Goal: Task Accomplishment & Management: Complete application form

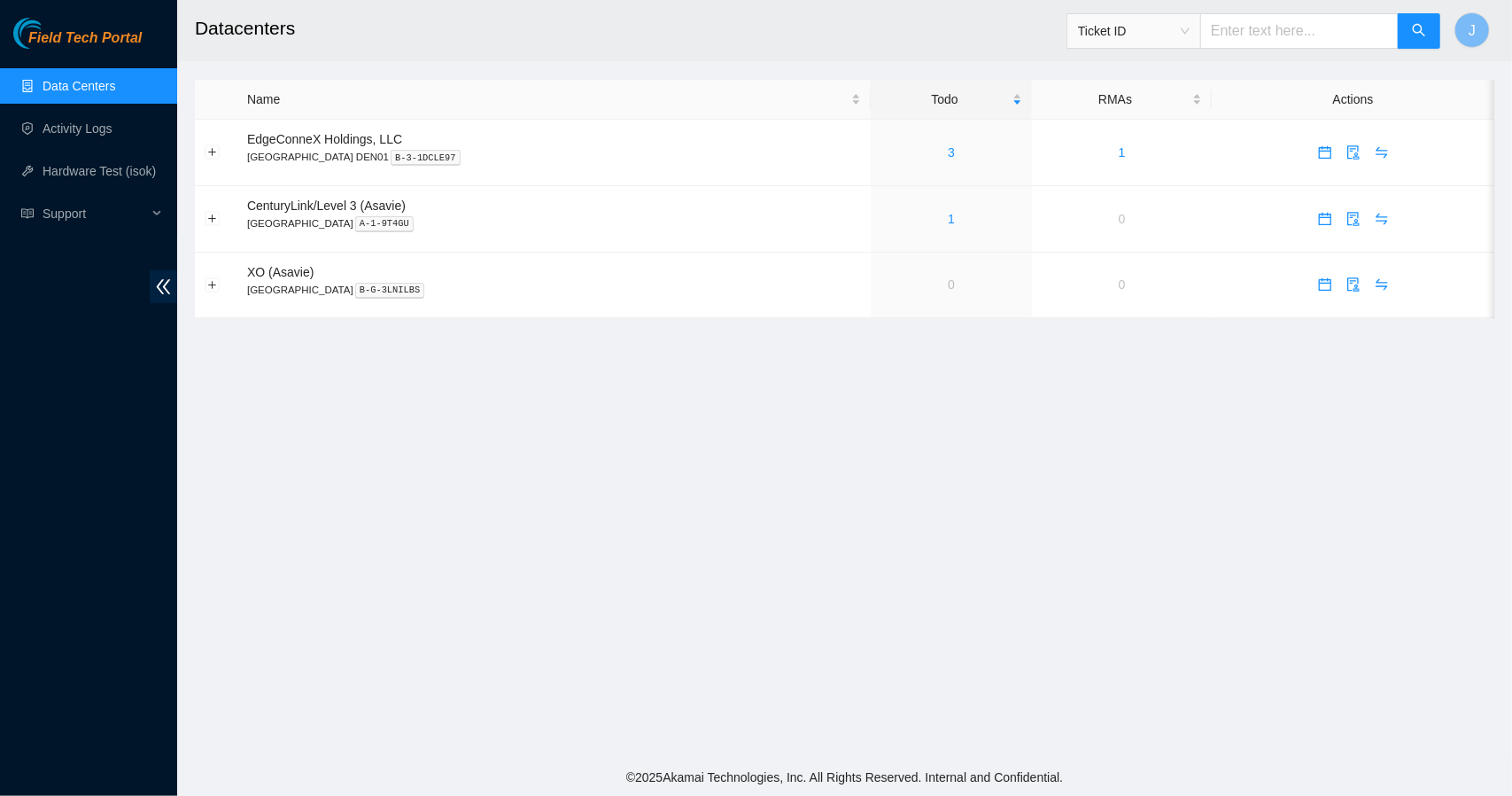
click at [917, 381] on main "Datacenters Ticket ID J Name Todo RMAs Actions EdgeConneX Holdings, LLC Denver …" at bounding box center [845, 379] width 1335 height 758
click at [948, 148] on link "3" at bounding box center [951, 152] width 8 height 14
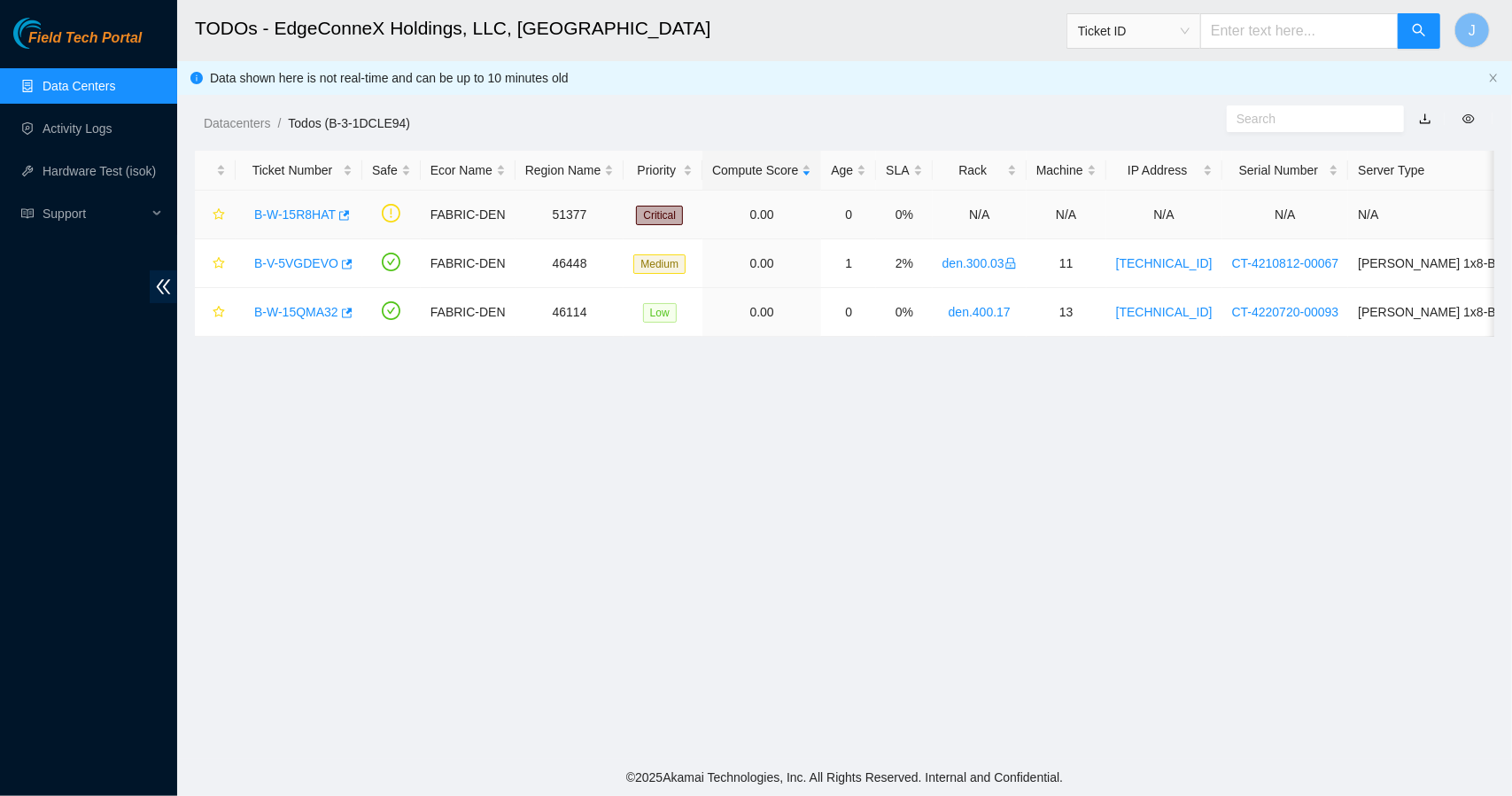
click at [308, 210] on link "B-W-15R8HAT" at bounding box center [294, 214] width 81 height 14
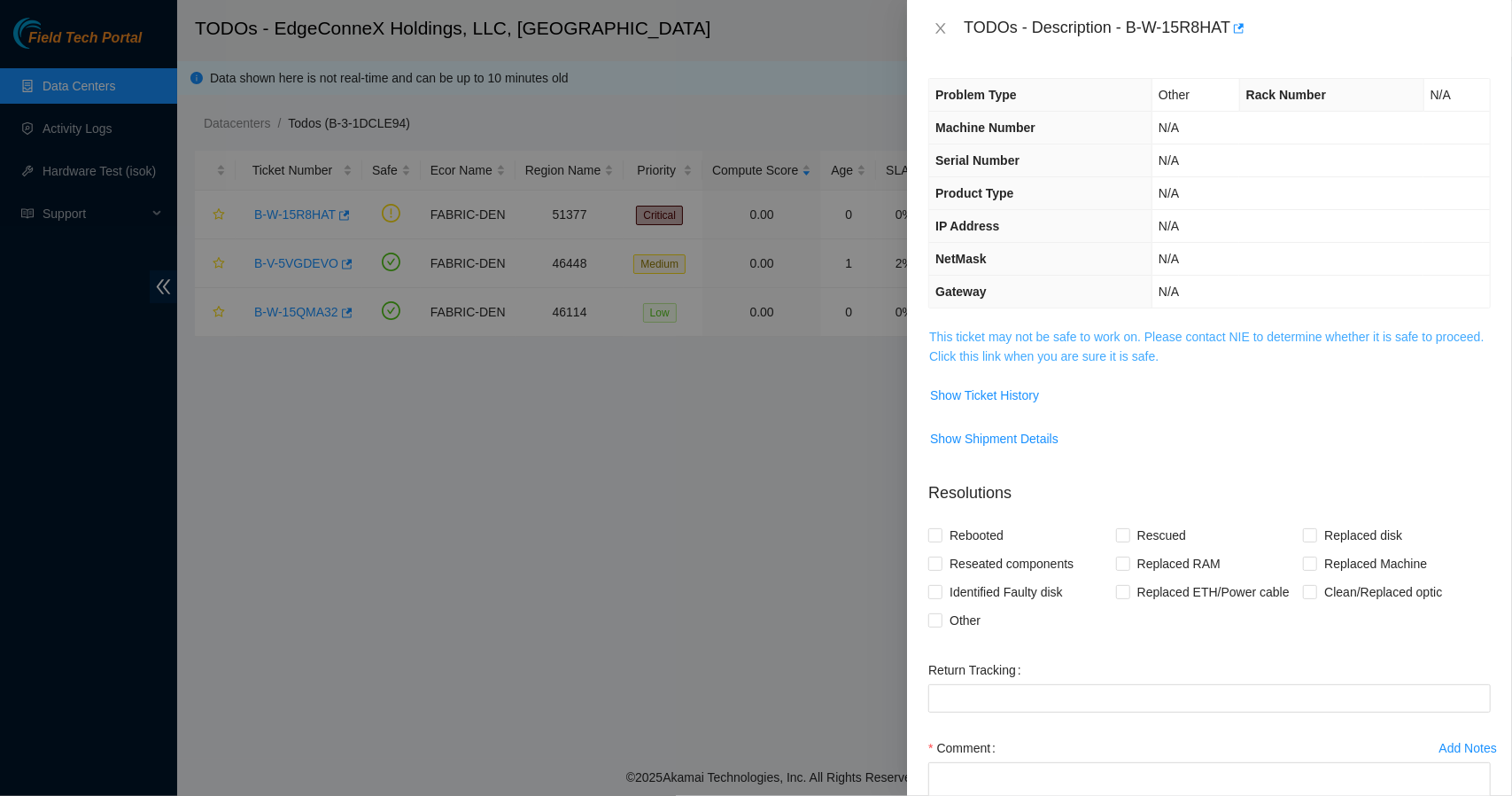
click at [1039, 351] on link "This ticket may not be safe to work on. Please contact NIE to determine whether…" at bounding box center [1205, 347] width 554 height 34
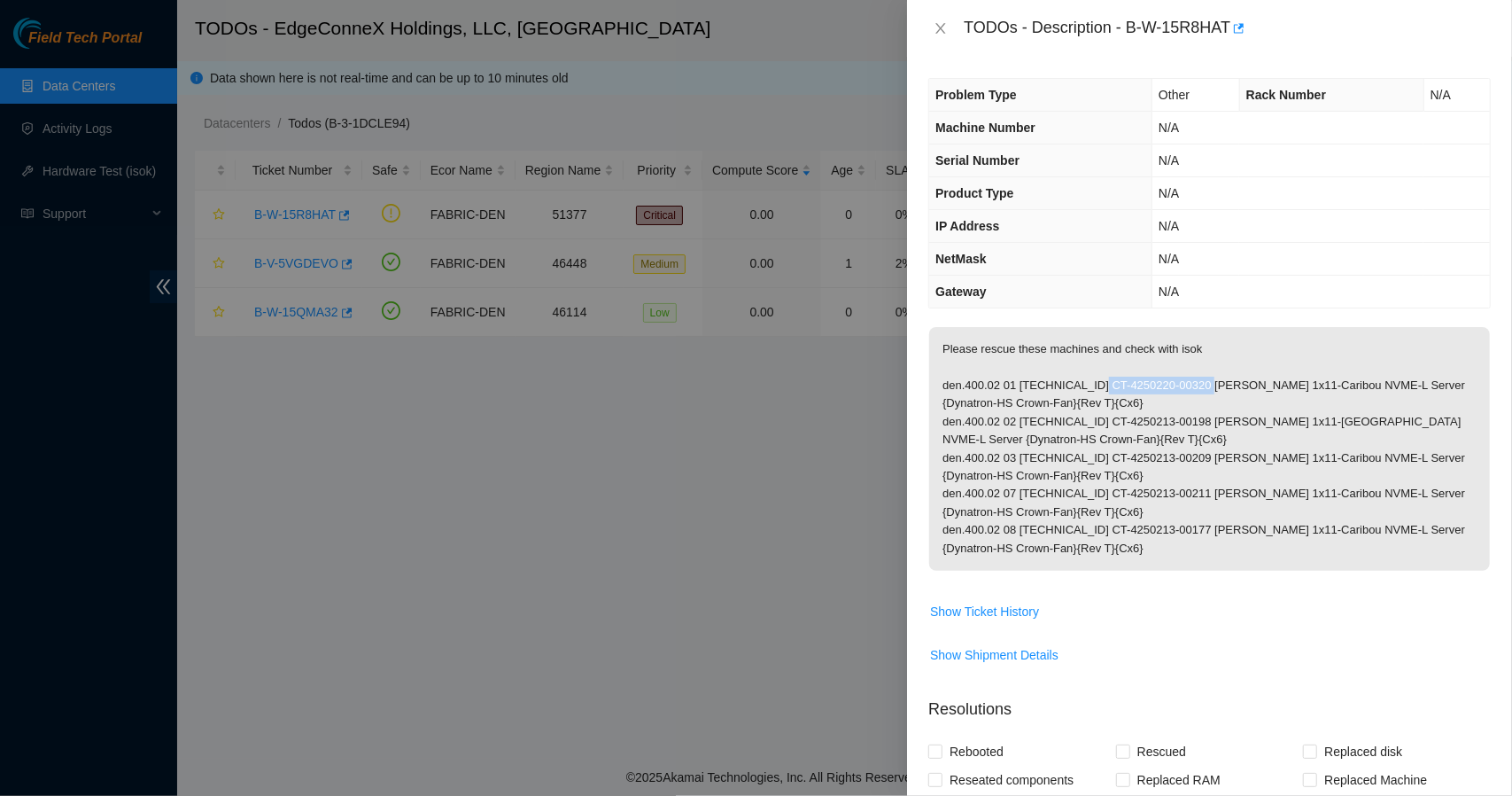
drag, startPoint x: 1196, startPoint y: 382, endPoint x: 1092, endPoint y: 387, distance: 104.1
click at [1092, 387] on p "Please rescue these machines and check with isok den.400.02 01 23.217.106.226 C…" at bounding box center [1209, 449] width 561 height 244
copy p "CT-4250220-00320"
click at [949, 25] on button "Close" at bounding box center [940, 29] width 25 height 17
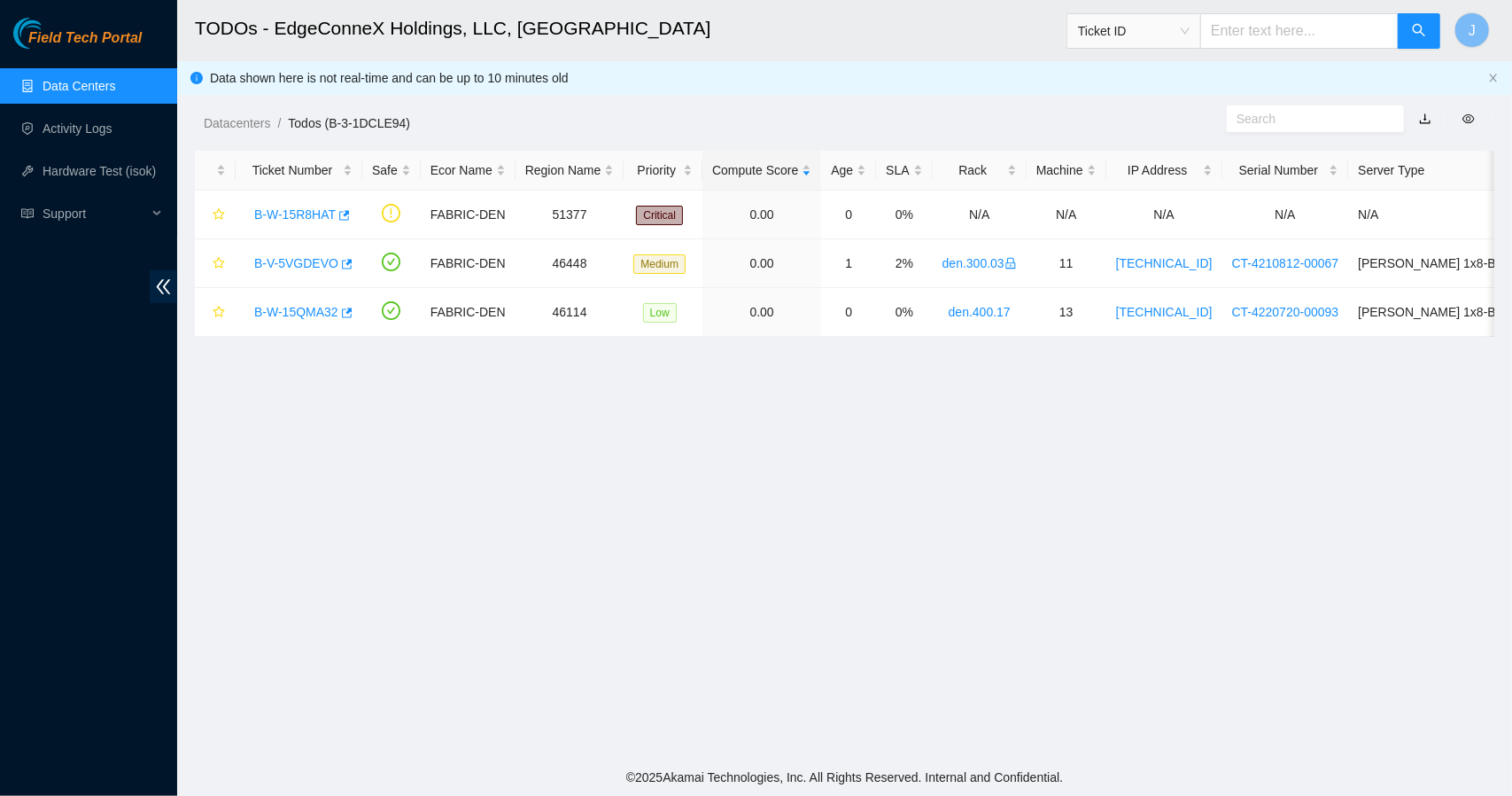
click at [1265, 33] on input "text" at bounding box center [1299, 31] width 198 height 36
paste input "CT-4250220-00320"
type input "CT-4250220-00320"
click at [310, 210] on link "B-W-15R8HAT" at bounding box center [294, 214] width 81 height 14
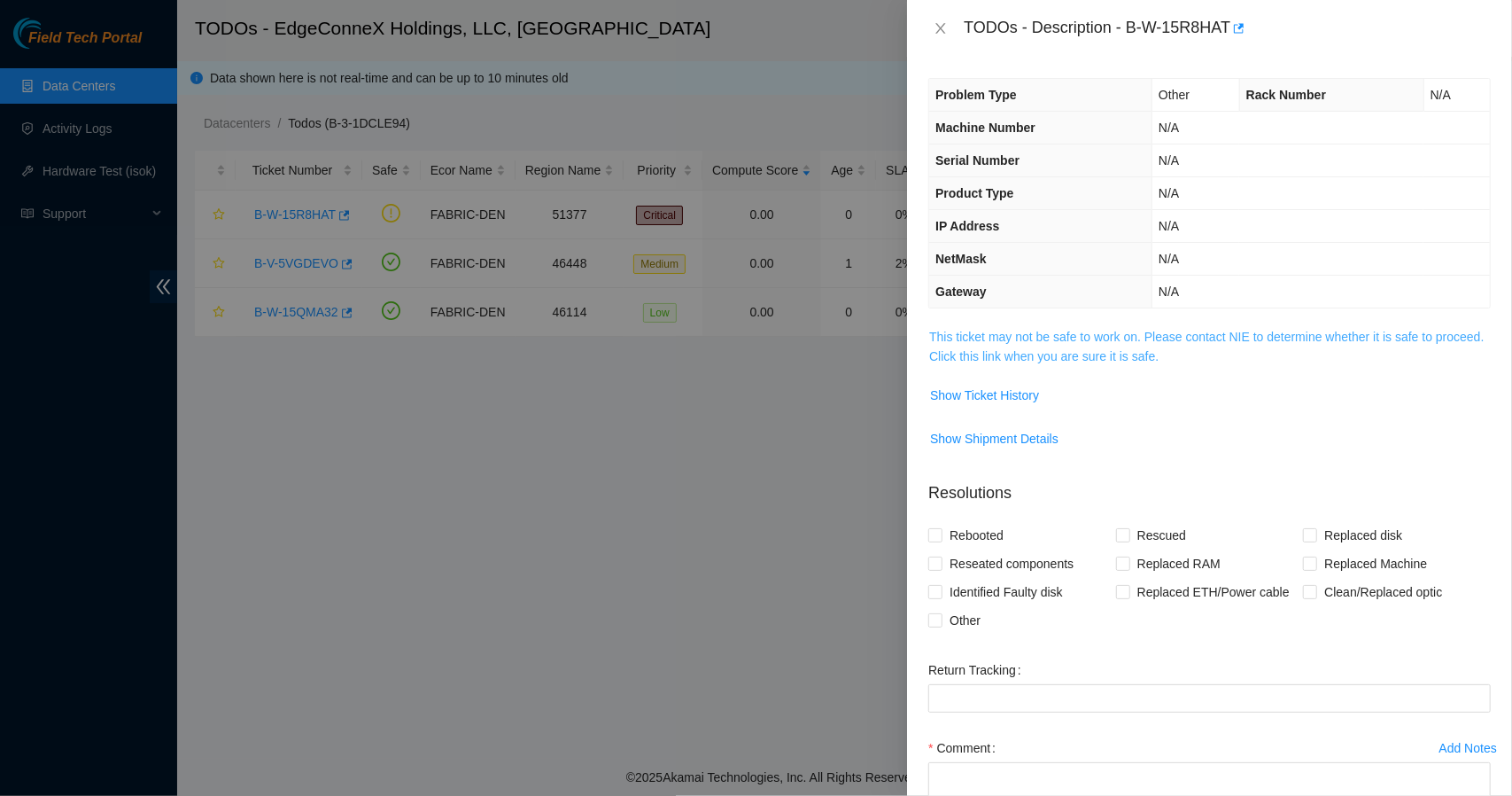
click at [1123, 354] on link "This ticket may not be safe to work on. Please contact NIE to determine whether…" at bounding box center [1205, 347] width 554 height 34
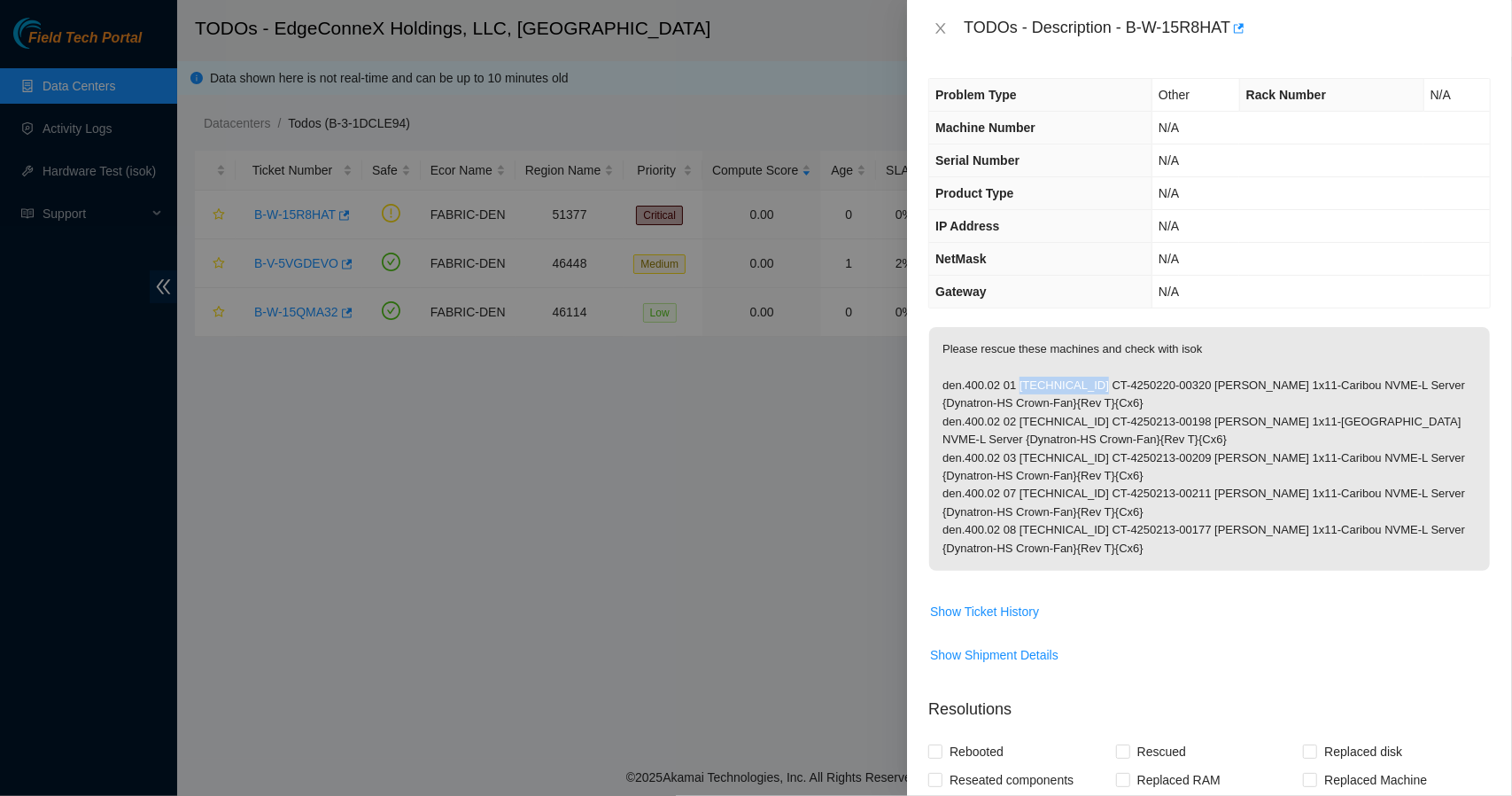
drag, startPoint x: 1090, startPoint y: 381, endPoint x: 1016, endPoint y: 379, distance: 74.0
click at [1016, 379] on p "Please rescue these machines and check with isok den.400.02 01 23.217.106.226 C…" at bounding box center [1209, 449] width 561 height 244
copy p "23.217.106.226"
click at [946, 22] on icon "close" at bounding box center [940, 28] width 14 height 14
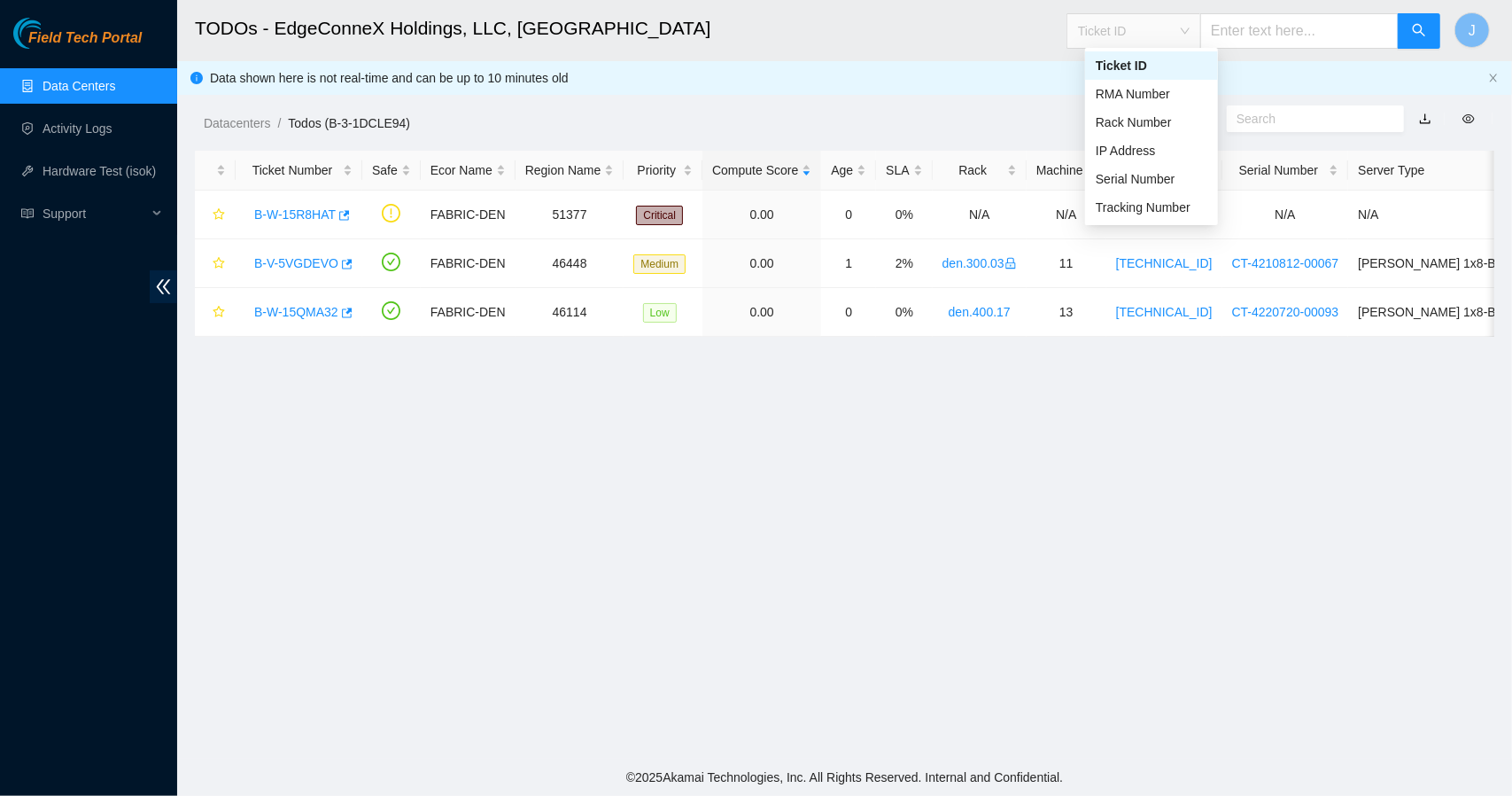
click at [1187, 26] on span "Ticket ID" at bounding box center [1134, 31] width 111 height 26
click at [1166, 152] on div "IP Address" at bounding box center [1151, 150] width 111 height 20
click at [1290, 25] on input "text" at bounding box center [1299, 31] width 198 height 36
paste input "23.217.106.226"
type input "23.217.106.226"
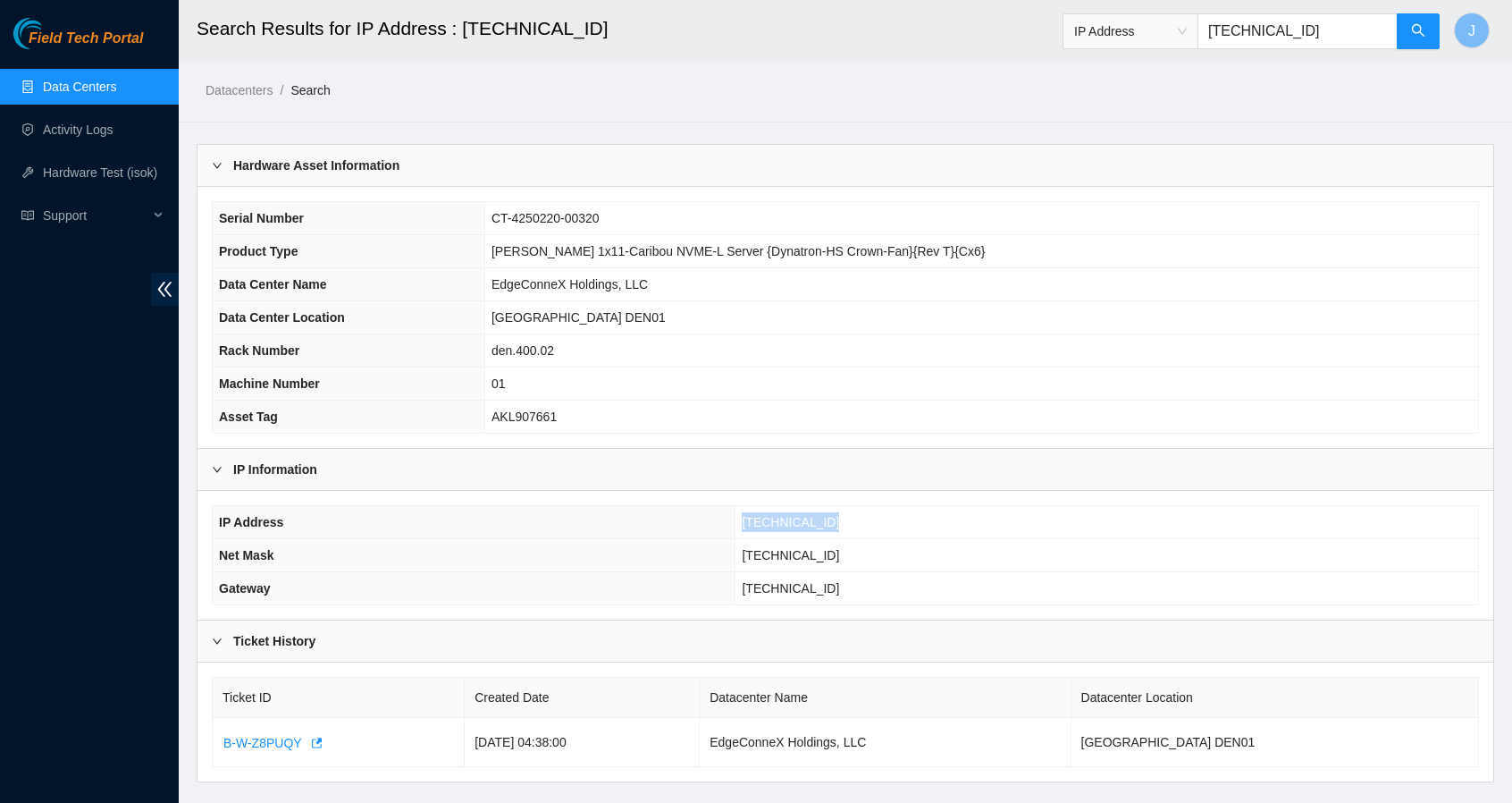
drag, startPoint x: 846, startPoint y: 519, endPoint x: 755, endPoint y: 513, distance: 91.2
click at [755, 513] on td "23.217.106.226" at bounding box center [1107, 522] width 743 height 33
copy span "23.217.106.226"
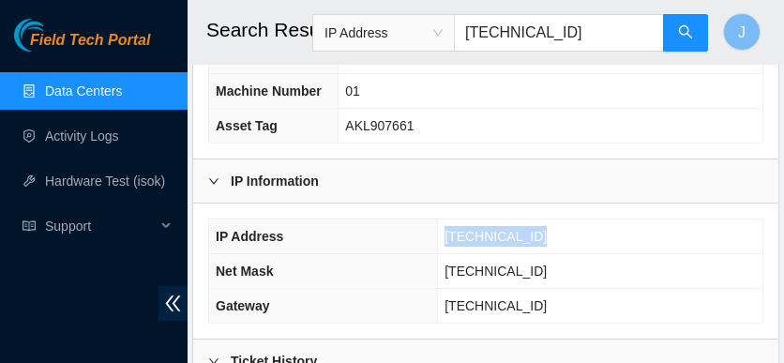
scroll to position [363, 0]
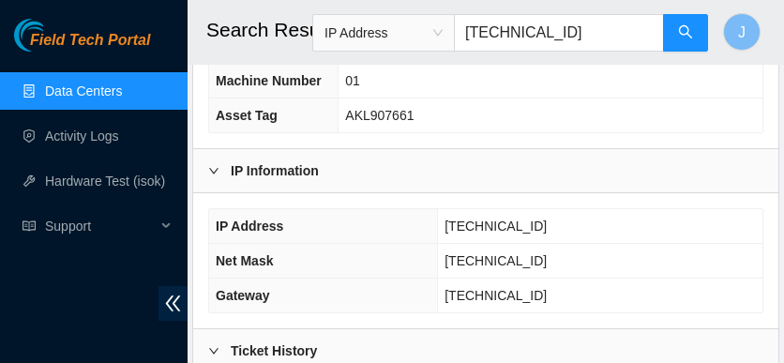
click at [599, 31] on input "23.217.106.226" at bounding box center [559, 33] width 210 height 38
type input "23.217.106.227"
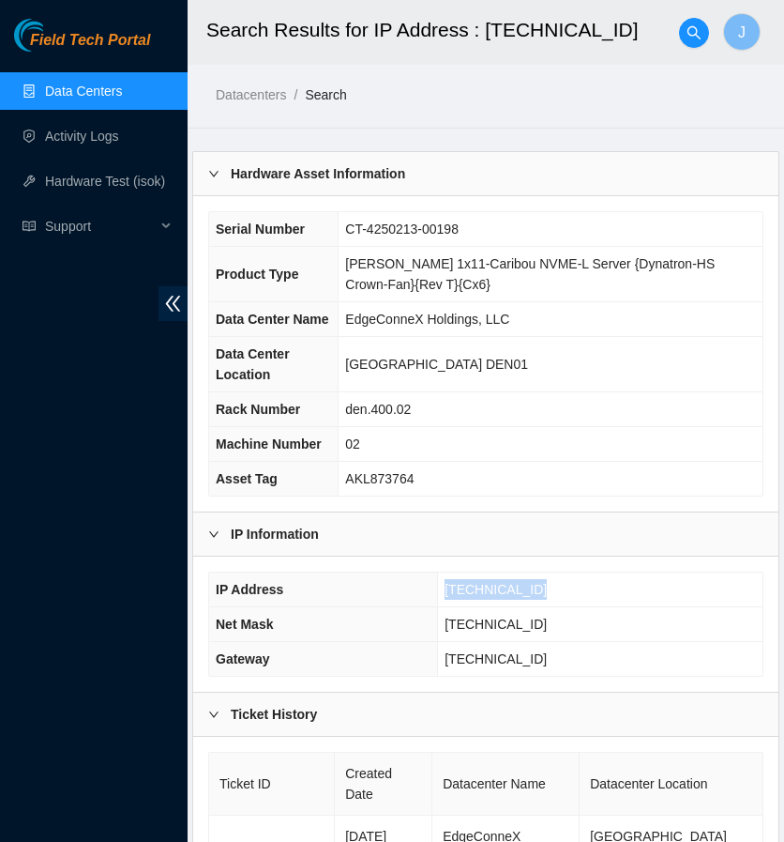
drag, startPoint x: 539, startPoint y: 588, endPoint x: 450, endPoint y: 587, distance: 88.2
click at [450, 587] on td "23.217.106.227" at bounding box center [600, 589] width 325 height 35
copy span "23.217.106.227"
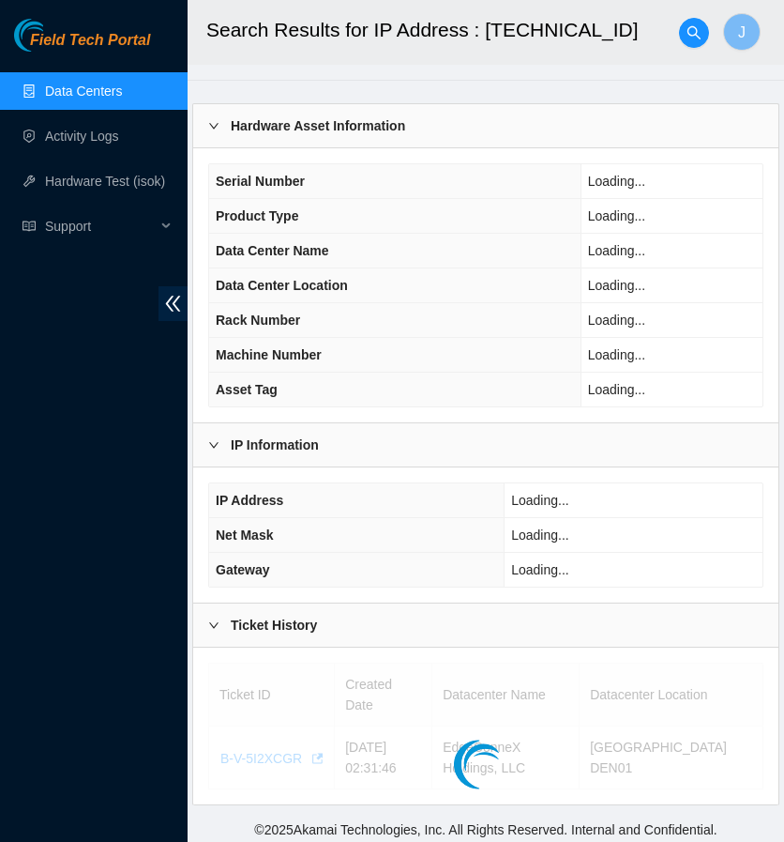
scroll to position [89, 0]
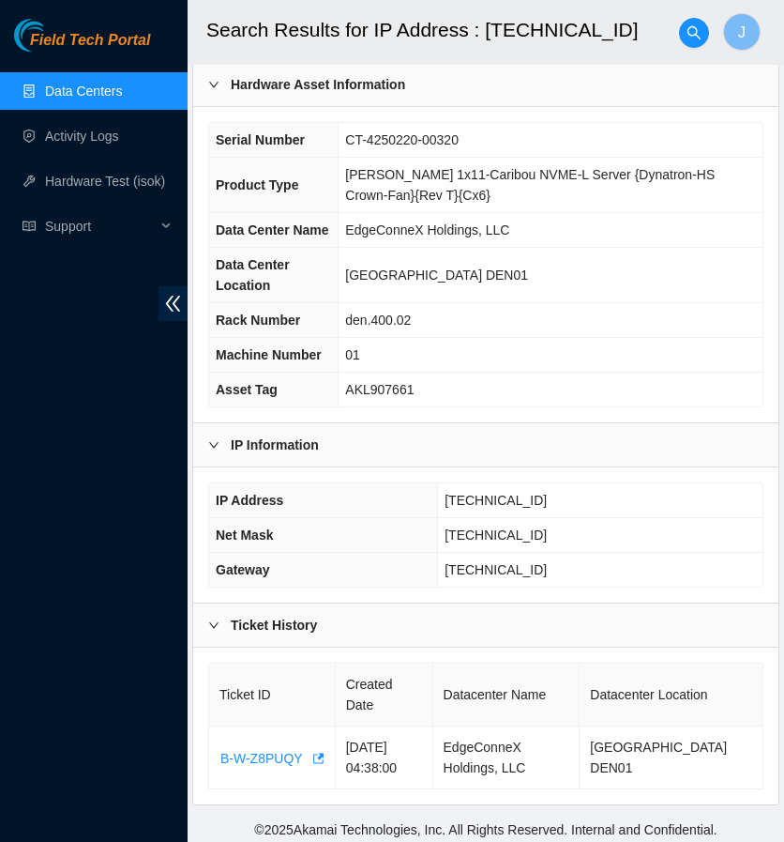
click at [122, 84] on link "Data Centers" at bounding box center [83, 91] width 77 height 15
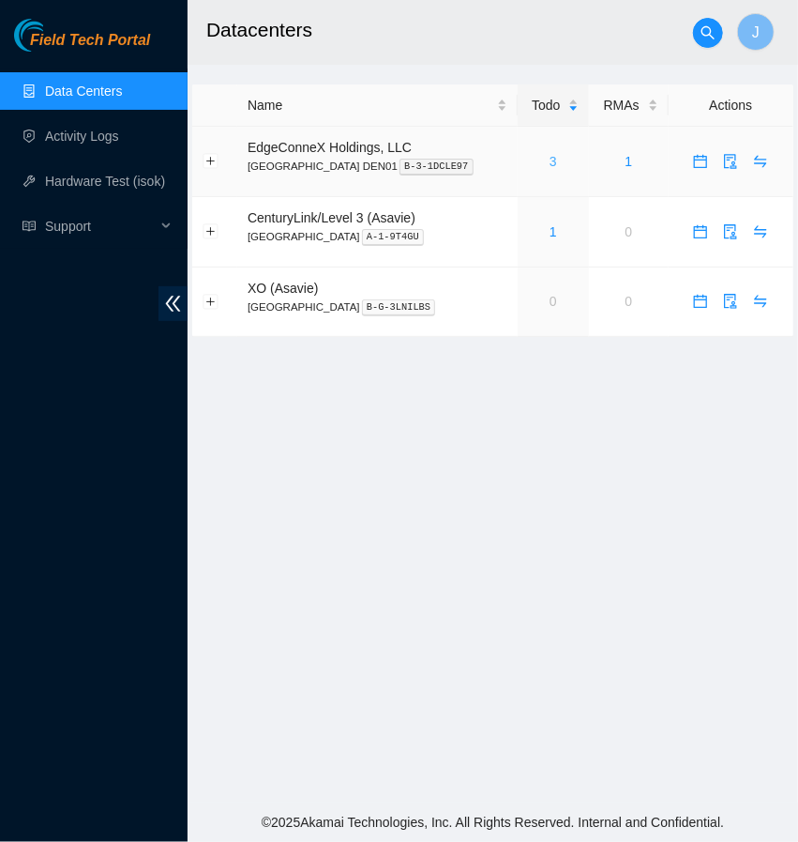
click at [550, 162] on link "3" at bounding box center [554, 161] width 8 height 15
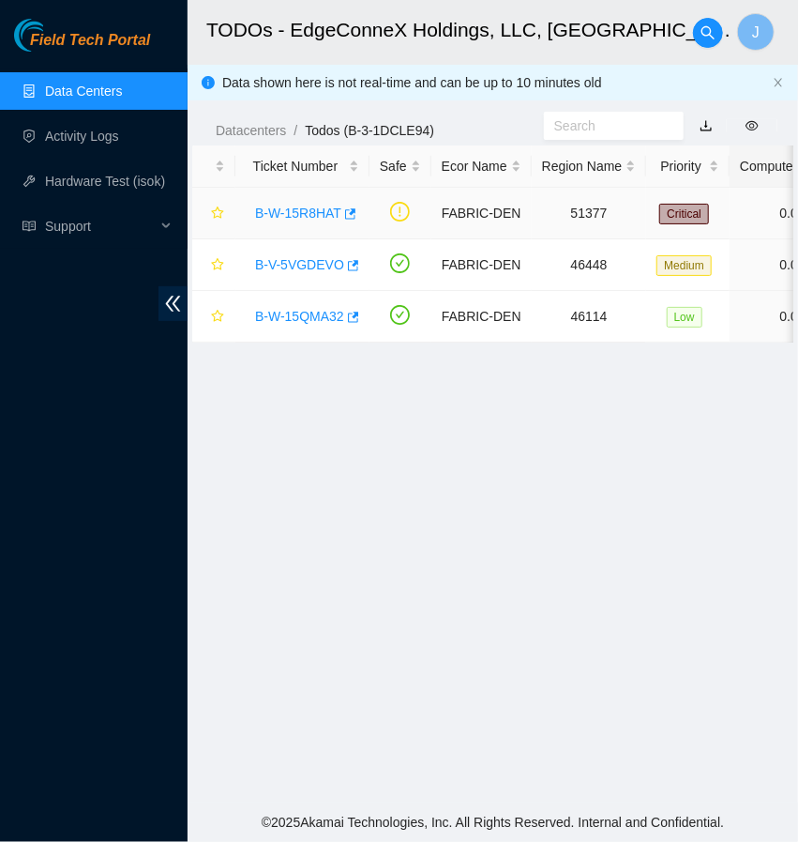
click at [304, 208] on link "B-W-15R8HAT" at bounding box center [298, 212] width 86 height 15
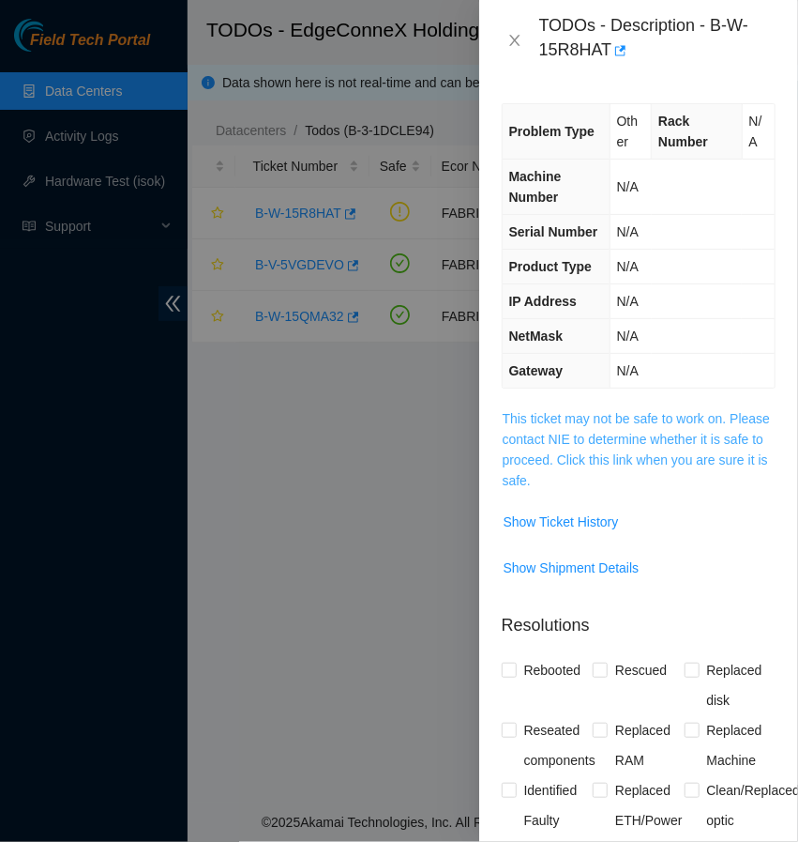
click at [576, 479] on link "This ticket may not be safe to work on. Please contact NIE to determine whether…" at bounding box center [637, 449] width 268 height 77
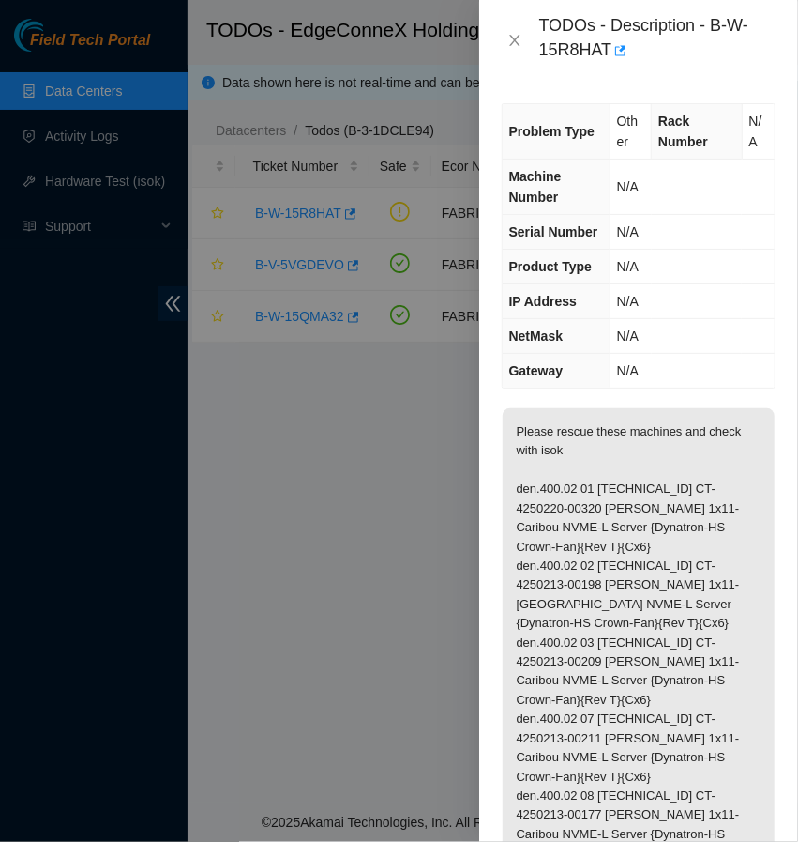
drag, startPoint x: 674, startPoint y: 639, endPoint x: 595, endPoint y: 637, distance: 78.8
click at [595, 637] on p "Please rescue these machines and check with isok den.400.02 01 23.217.106.226 C…" at bounding box center [639, 642] width 272 height 469
copy p "23.217.106.228"
click at [508, 39] on icon "close" at bounding box center [515, 40] width 15 height 15
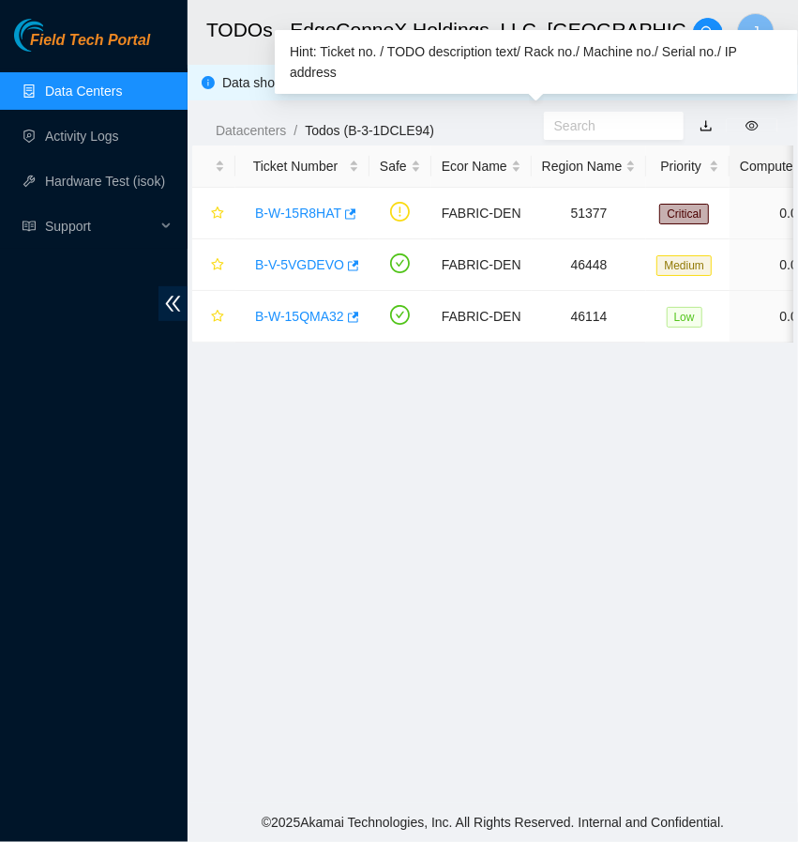
click at [655, 121] on input "text" at bounding box center [606, 125] width 104 height 21
paste input "23.217.106.228"
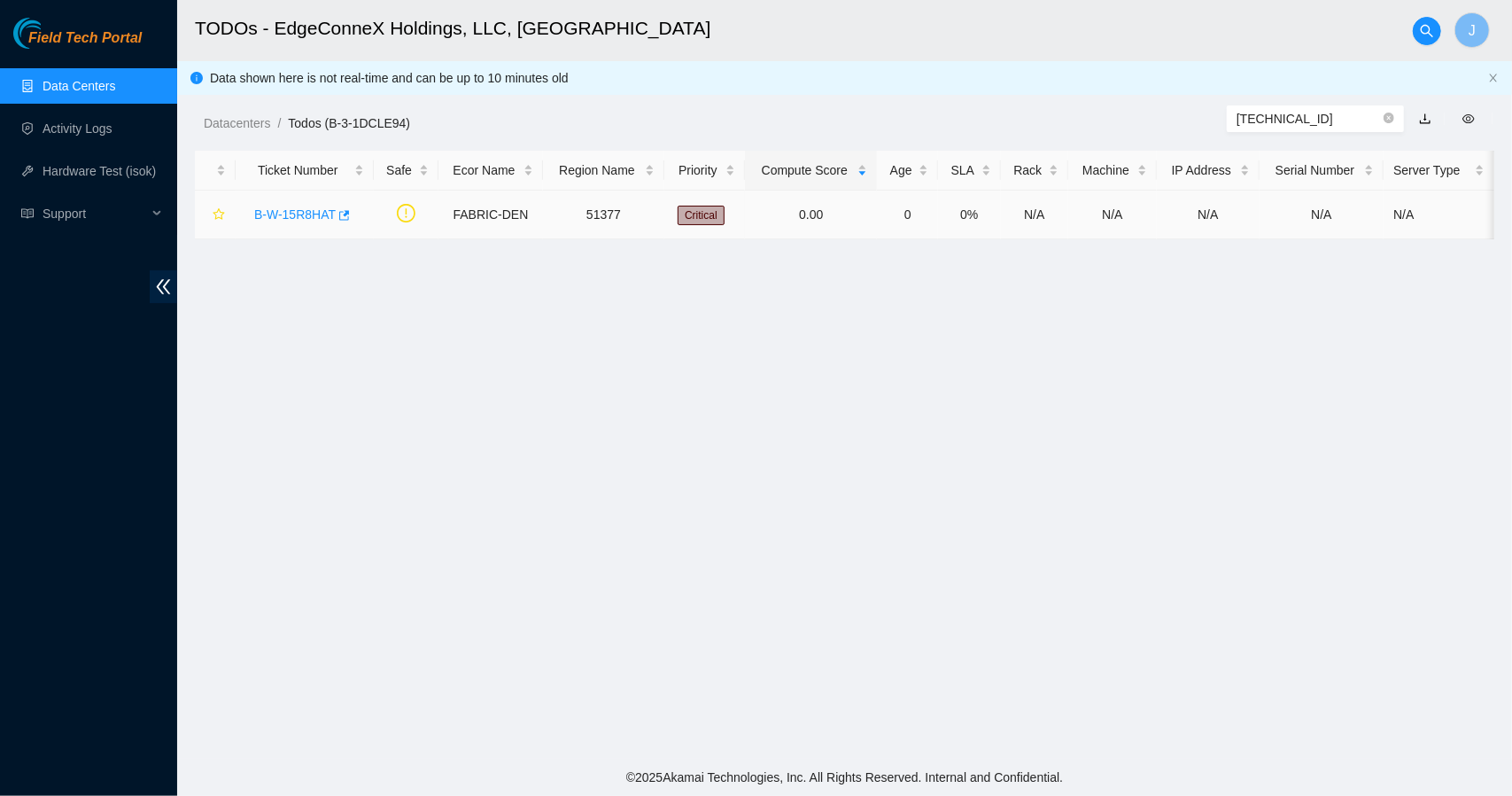
type input "23.217.106.228"
click at [310, 210] on link "B-W-15R8HAT" at bounding box center [294, 214] width 81 height 14
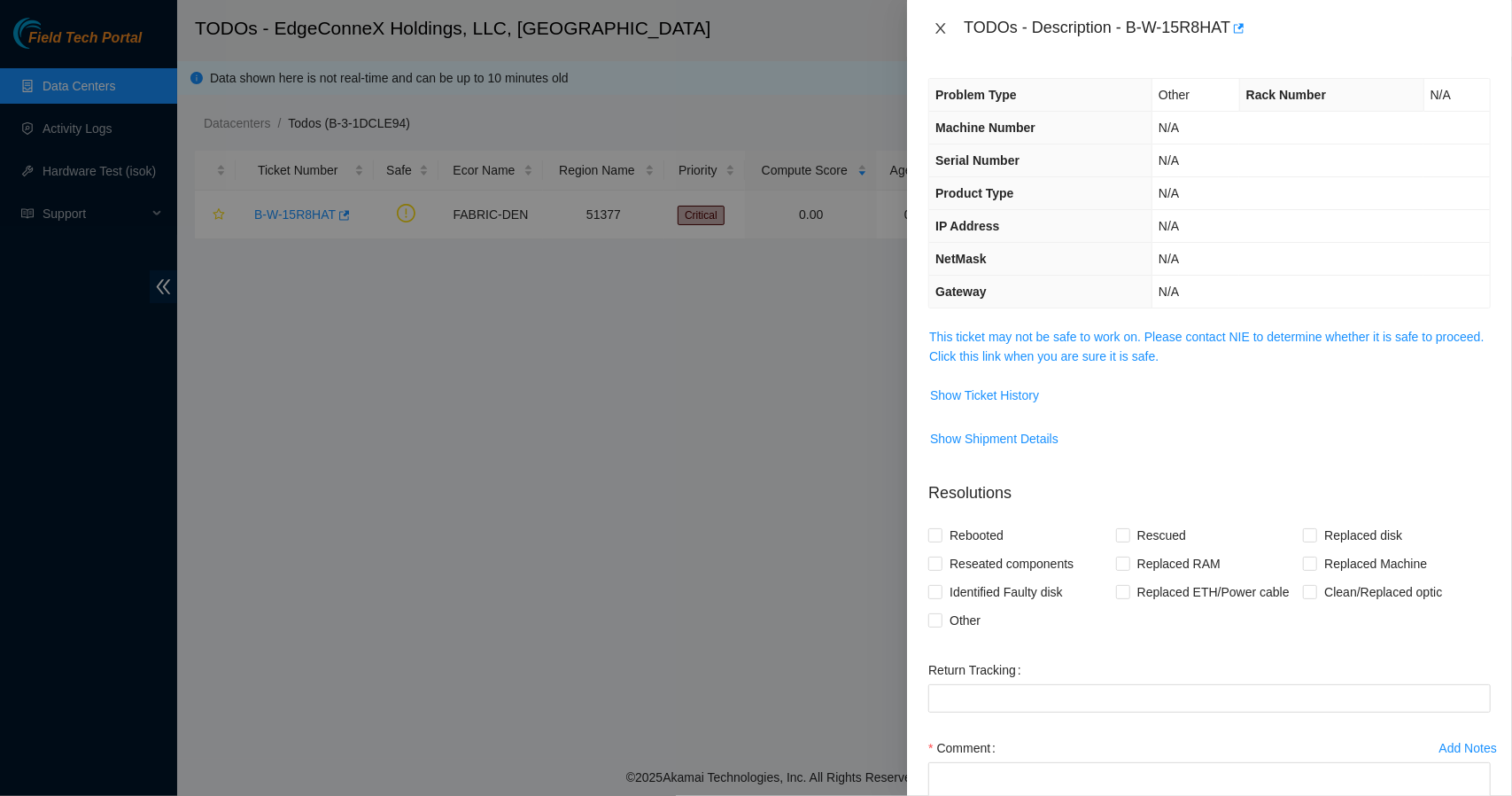
click at [936, 27] on icon "close" at bounding box center [940, 28] width 14 height 14
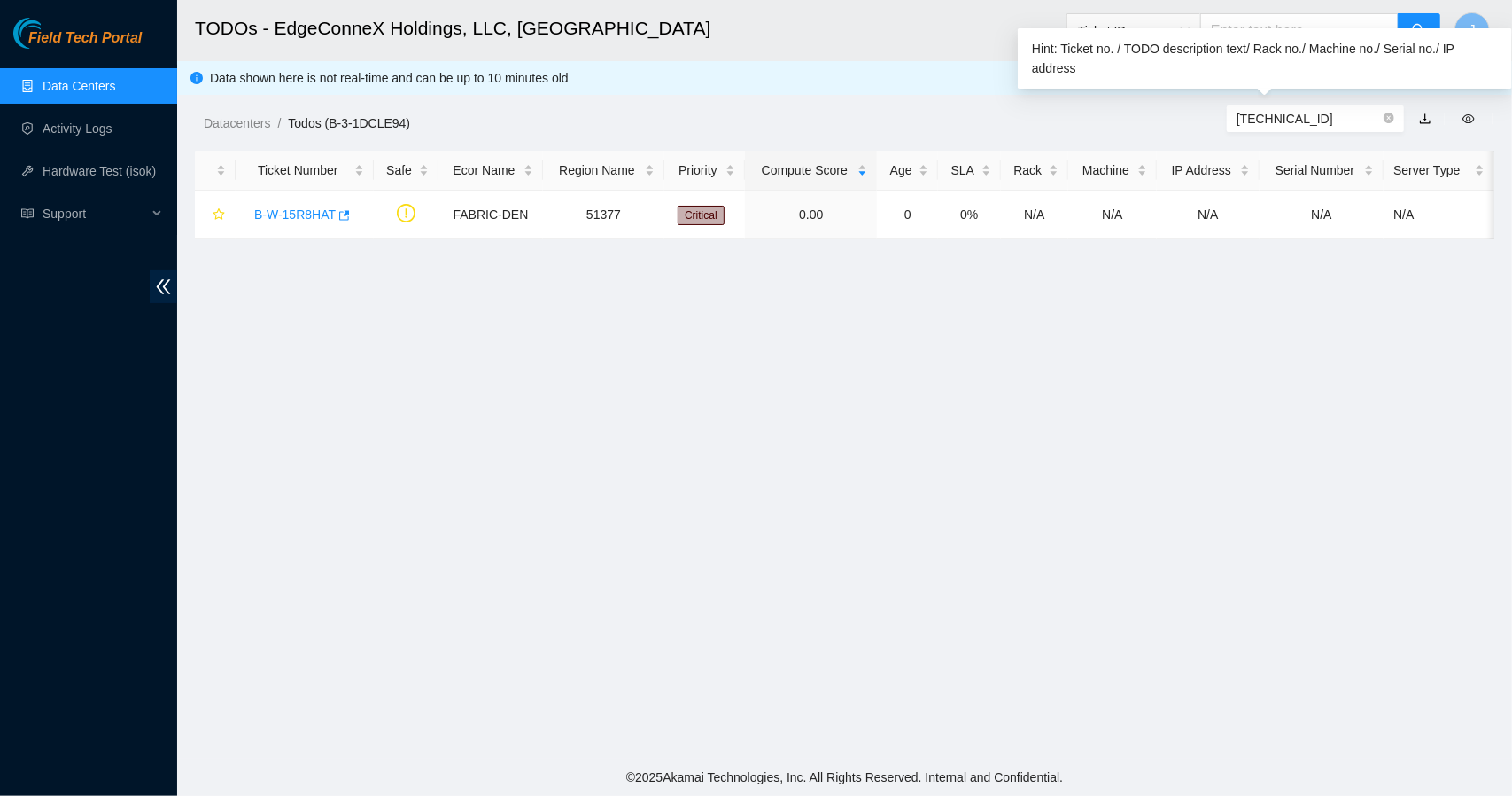
click at [1343, 123] on input "23.217.106.228" at bounding box center [1308, 118] width 143 height 20
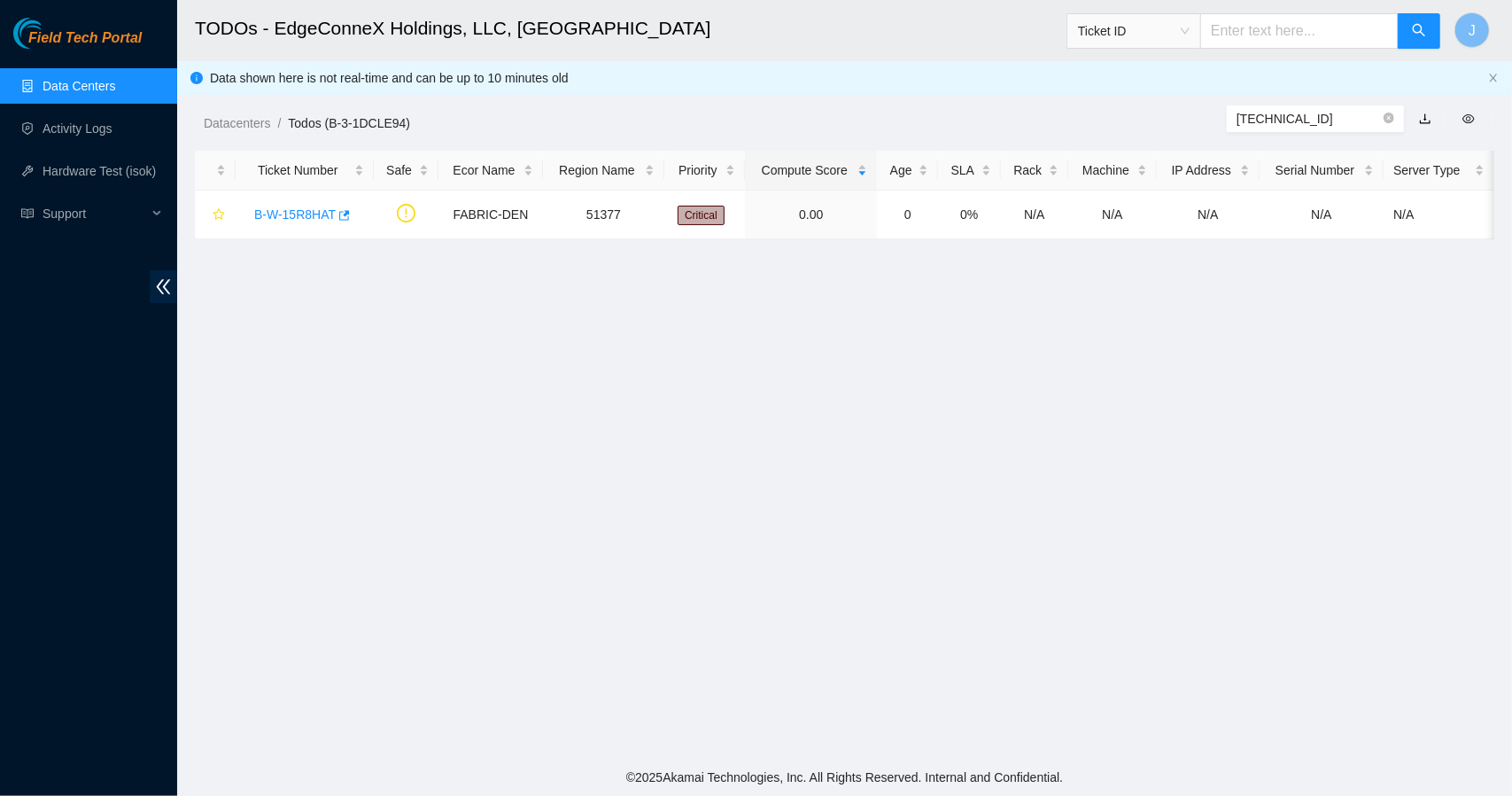
click at [1149, 139] on main "TODOs - EdgeConneX Holdings, LLC, Denver DEN01 Ticket ID J Data shown here is n…" at bounding box center [845, 379] width 1335 height 758
click at [1175, 36] on span "Ticket ID" at bounding box center [1134, 31] width 111 height 26
click at [1139, 148] on div "IP Address" at bounding box center [1151, 150] width 111 height 20
click at [1279, 25] on input "text" at bounding box center [1299, 31] width 198 height 36
paste input "23.217.106.228"
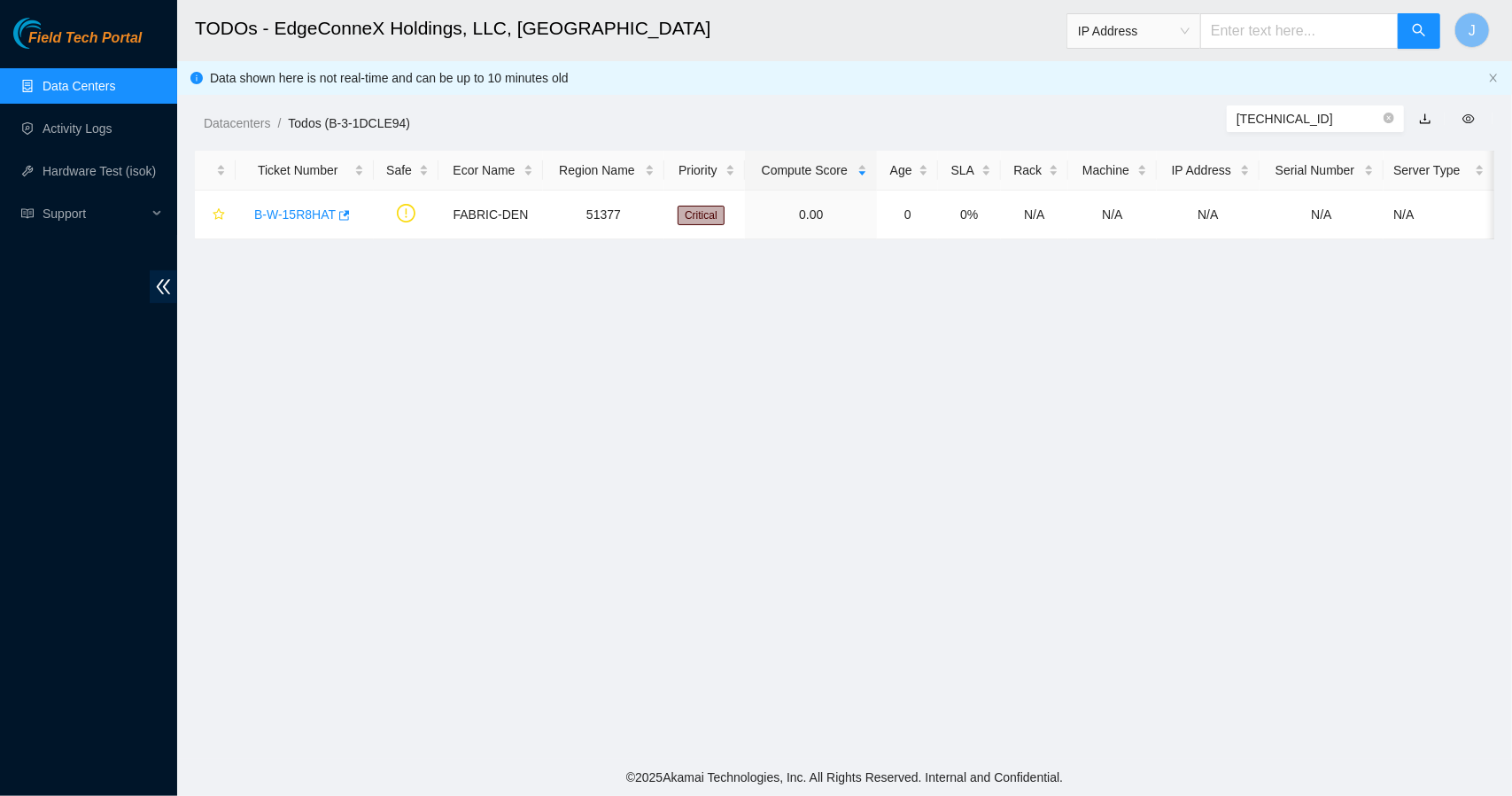
type input "23.217.106.228"
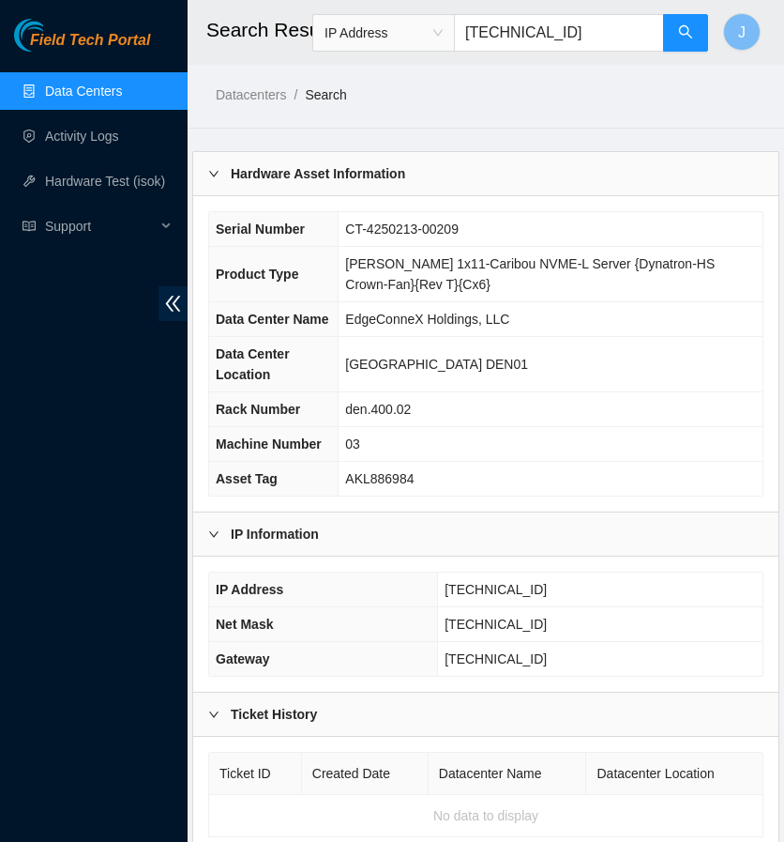
click at [610, 37] on input "23.217.106.228" at bounding box center [559, 33] width 210 height 38
type input "23.217.106.232"
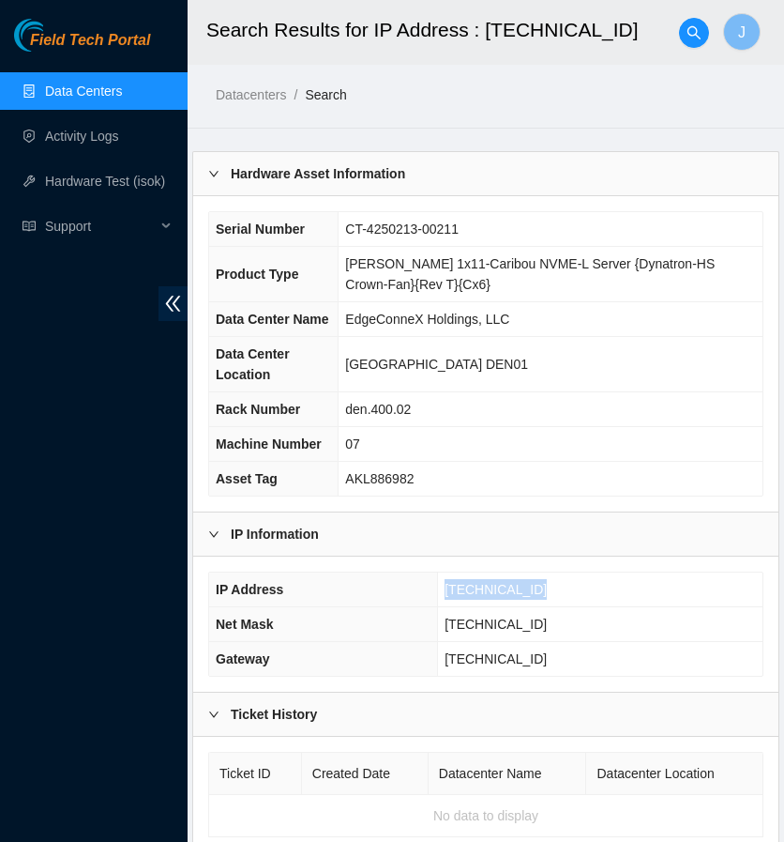
drag, startPoint x: 547, startPoint y: 588, endPoint x: 453, endPoint y: 590, distance: 93.8
click at [453, 590] on td "23.217.106.232" at bounding box center [600, 589] width 325 height 35
copy span "23.217.106.232"
click at [70, 84] on link "Data Centers" at bounding box center [83, 91] width 77 height 15
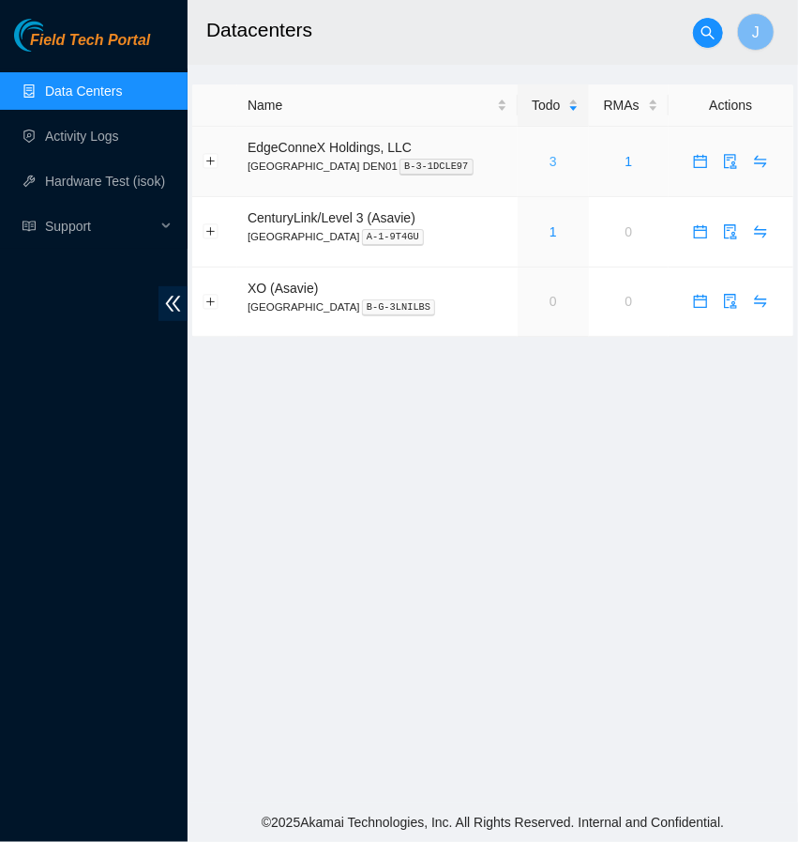
click at [550, 158] on link "3" at bounding box center [554, 161] width 8 height 15
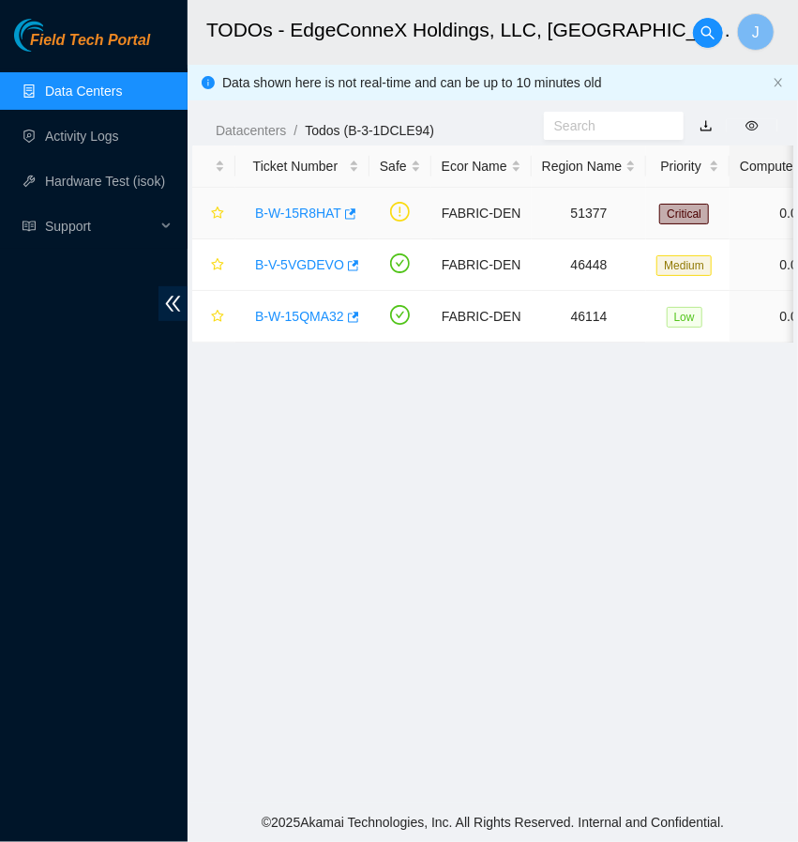
click at [317, 205] on link "B-W-15R8HAT" at bounding box center [298, 212] width 86 height 15
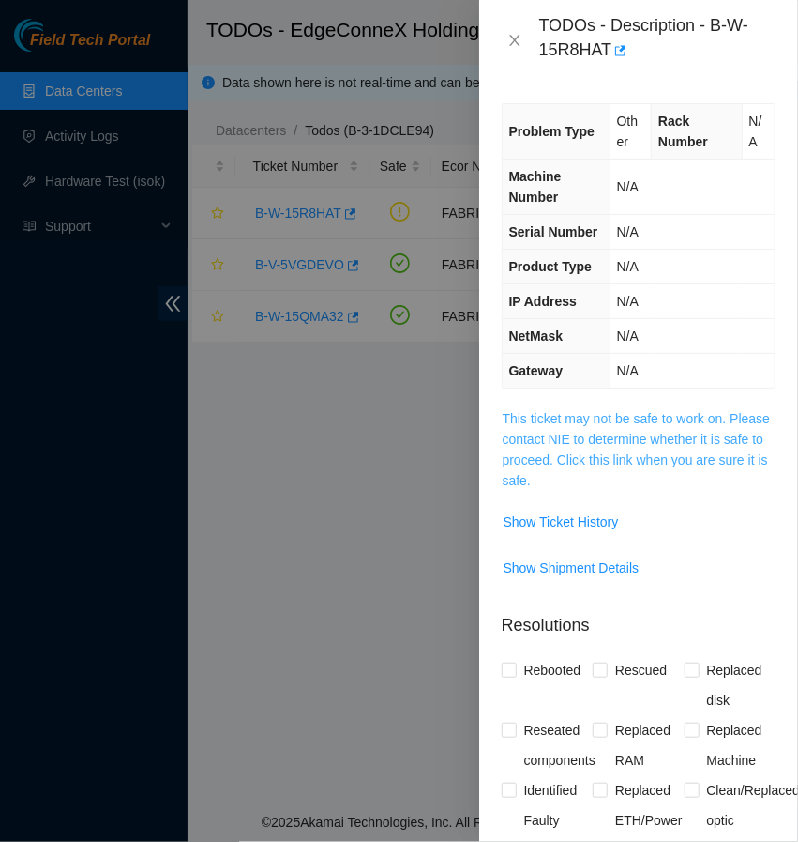
click at [546, 474] on link "This ticket may not be safe to work on. Please contact NIE to determine whether…" at bounding box center [637, 449] width 268 height 77
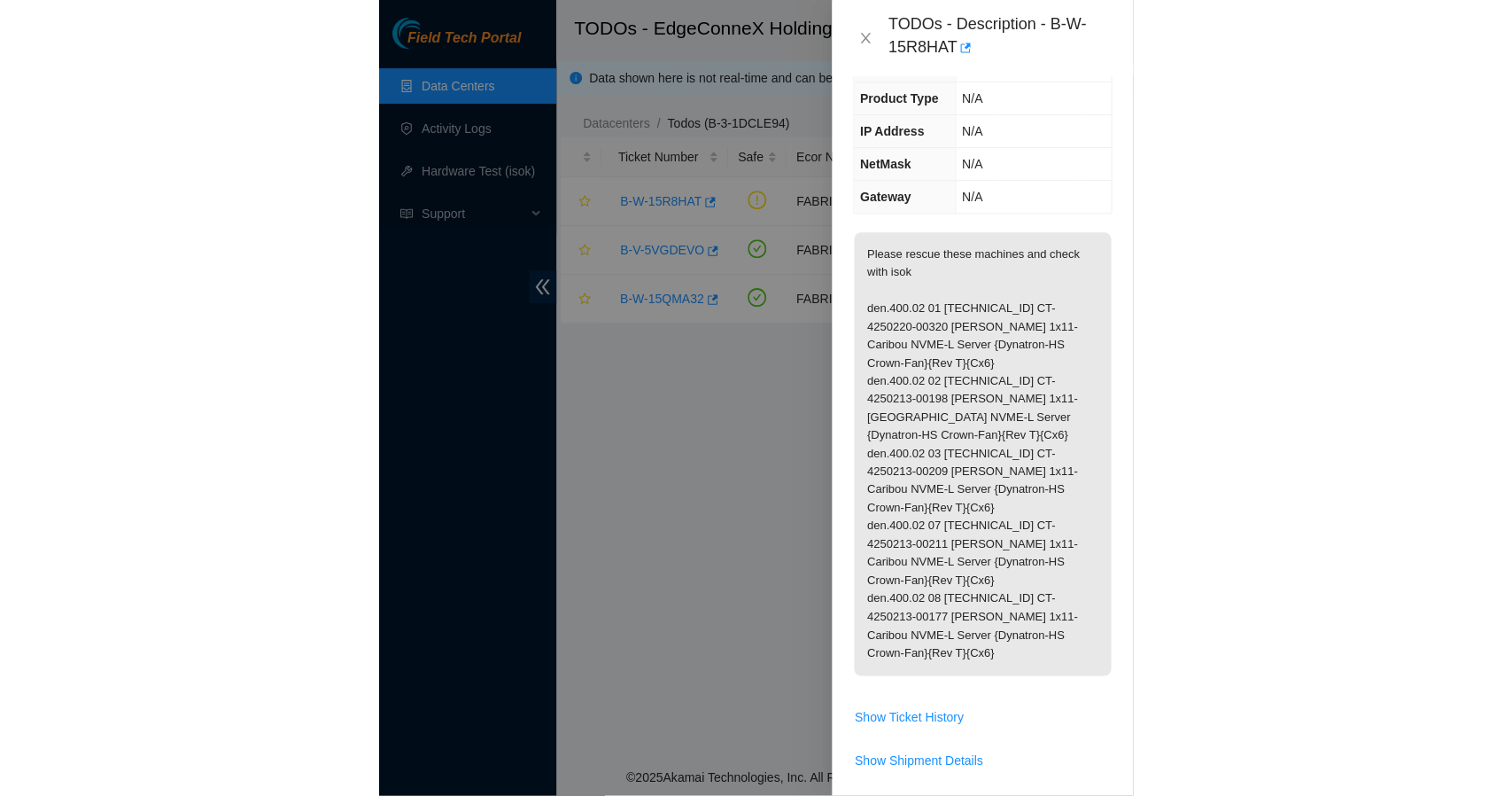
scroll to position [166, 0]
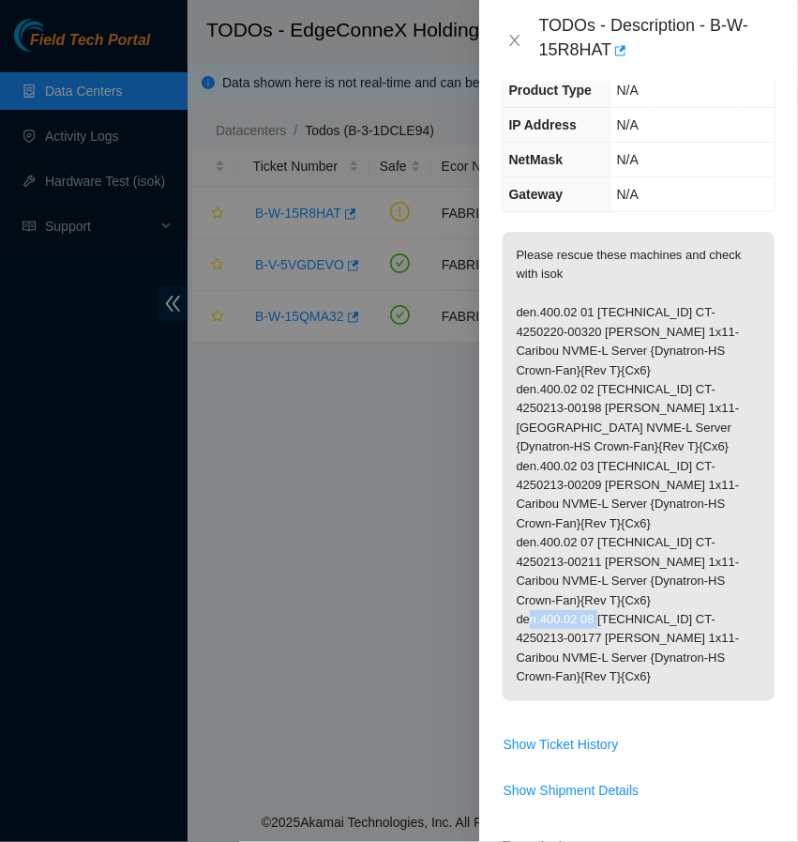
drag, startPoint x: 675, startPoint y: 615, endPoint x: 595, endPoint y: 612, distance: 79.8
click at [595, 612] on p "Please rescue these machines and check with isok den.400.02 01 23.217.106.226 C…" at bounding box center [639, 466] width 272 height 469
copy p "23.217.106.233"
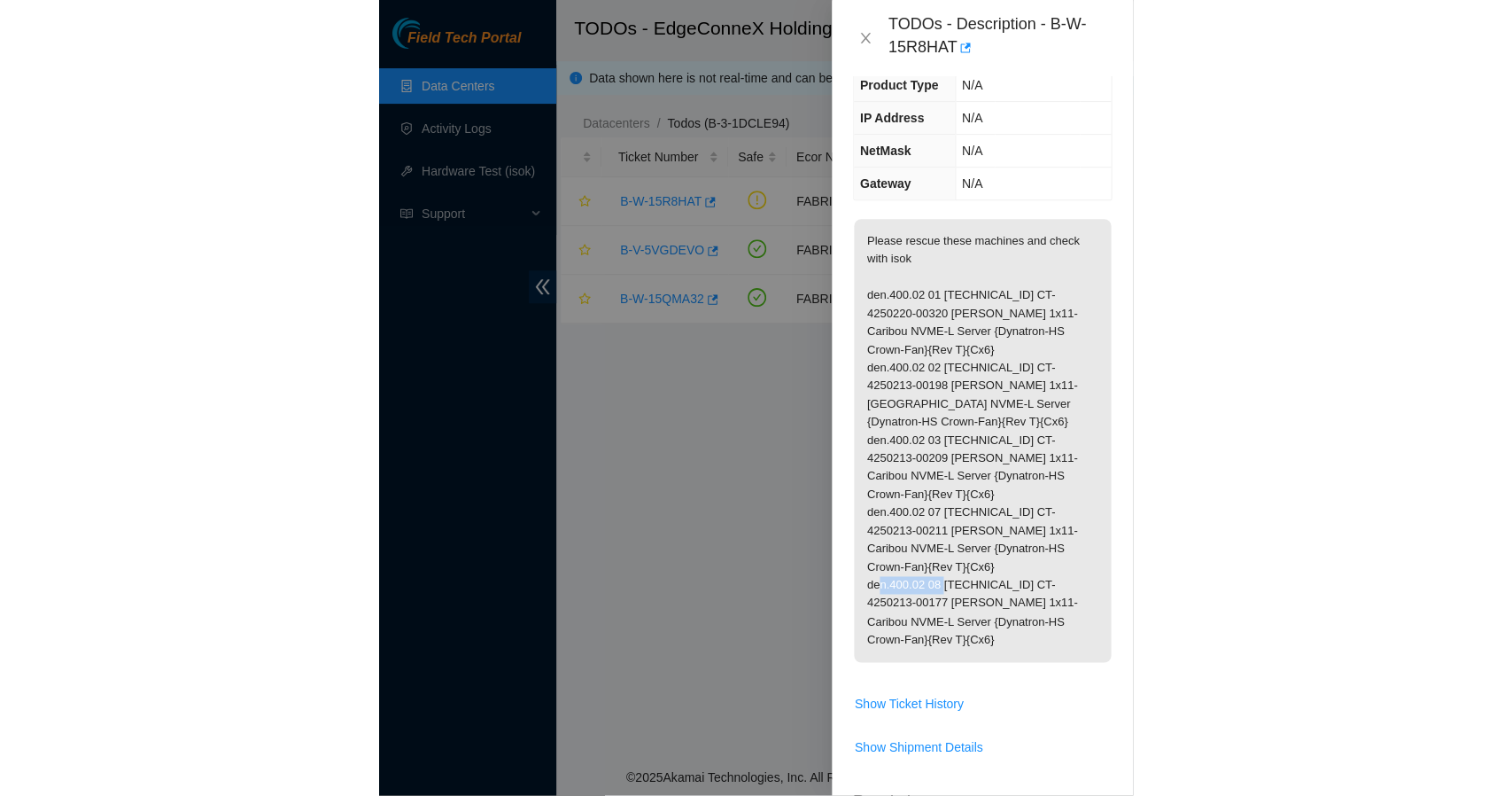
scroll to position [127, 0]
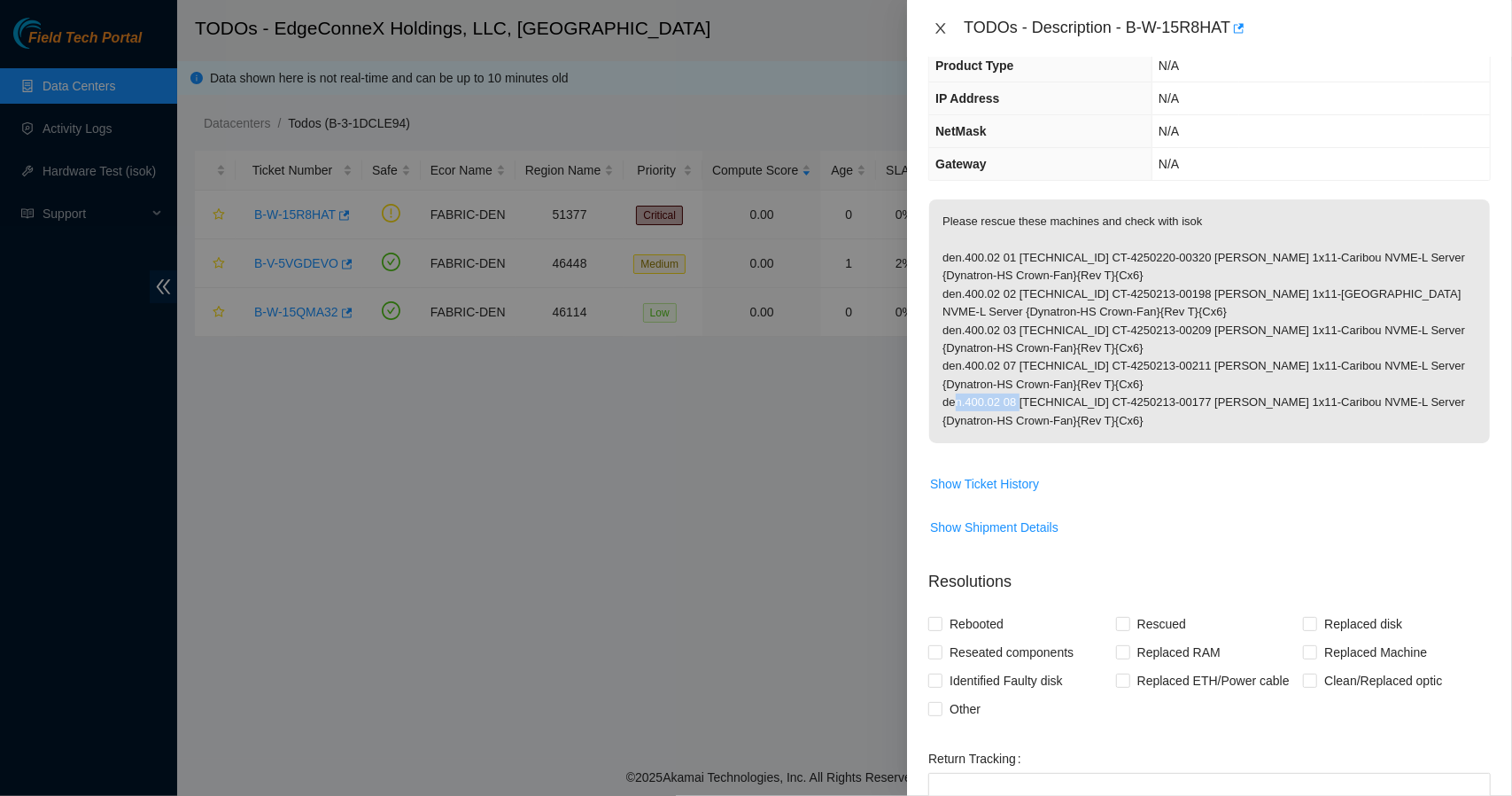
click at [944, 22] on icon "close" at bounding box center [940, 28] width 14 height 14
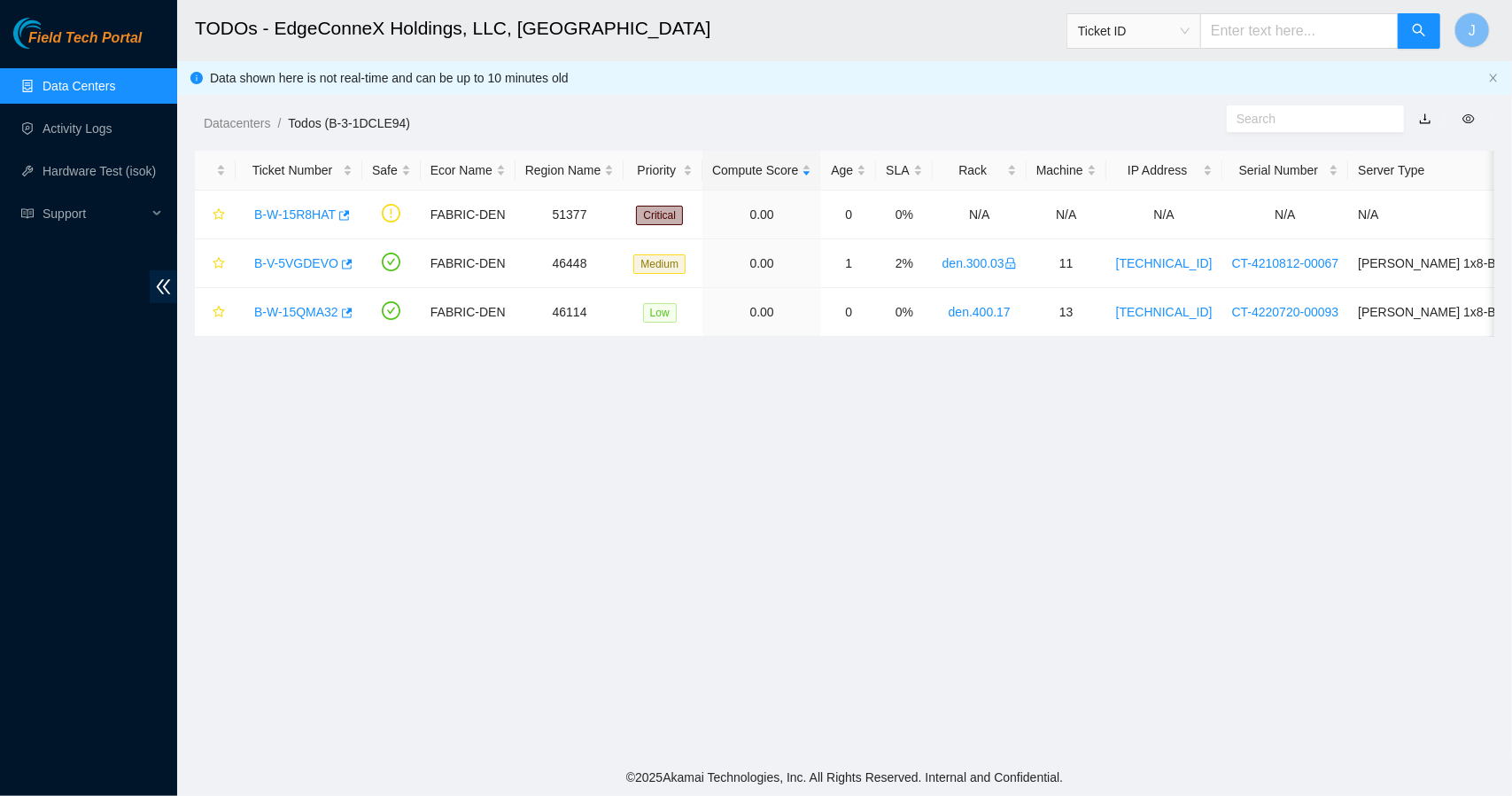
scroll to position [186, 0]
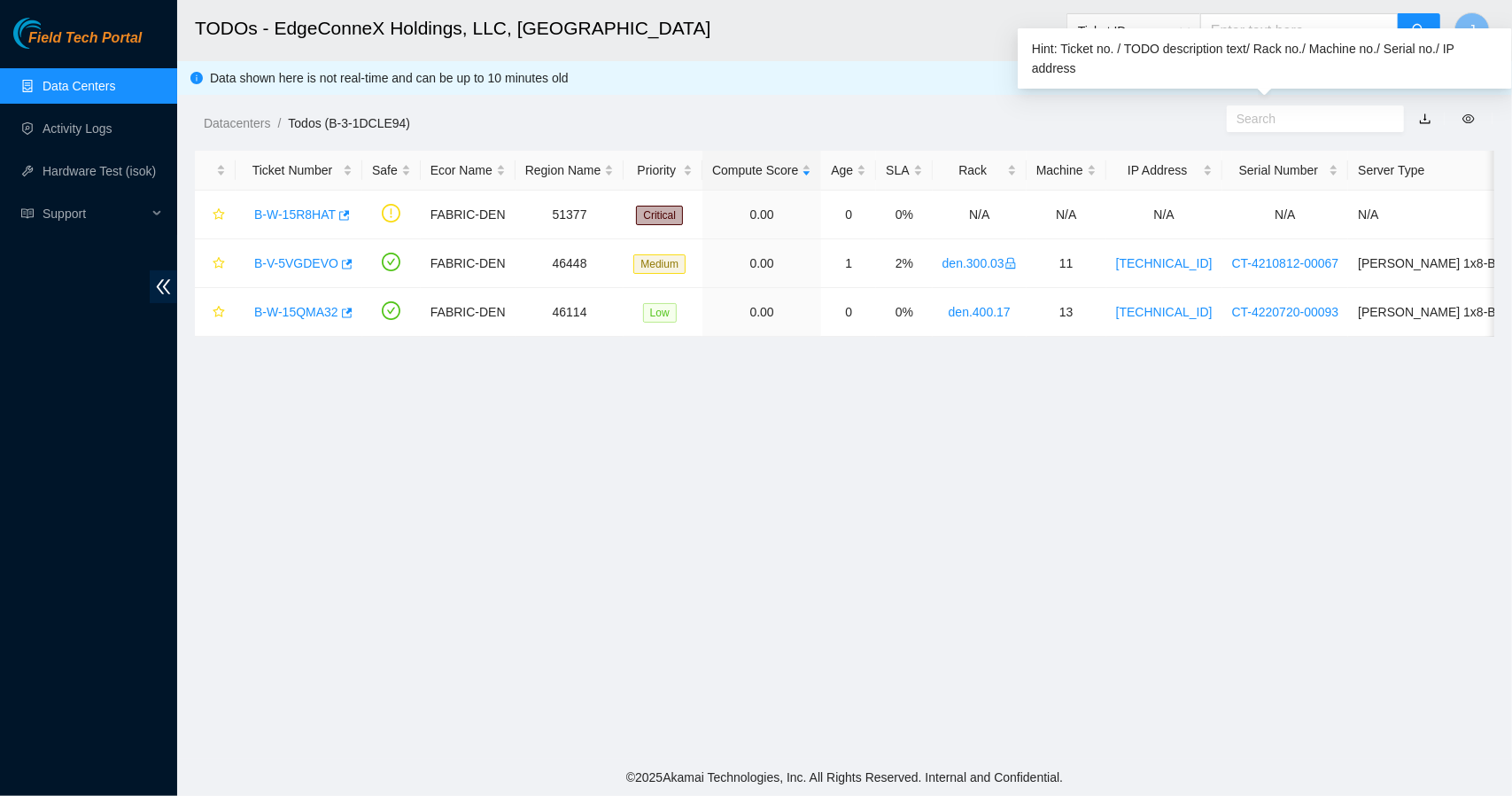
click at [1272, 124] on input "text" at bounding box center [1308, 118] width 143 height 20
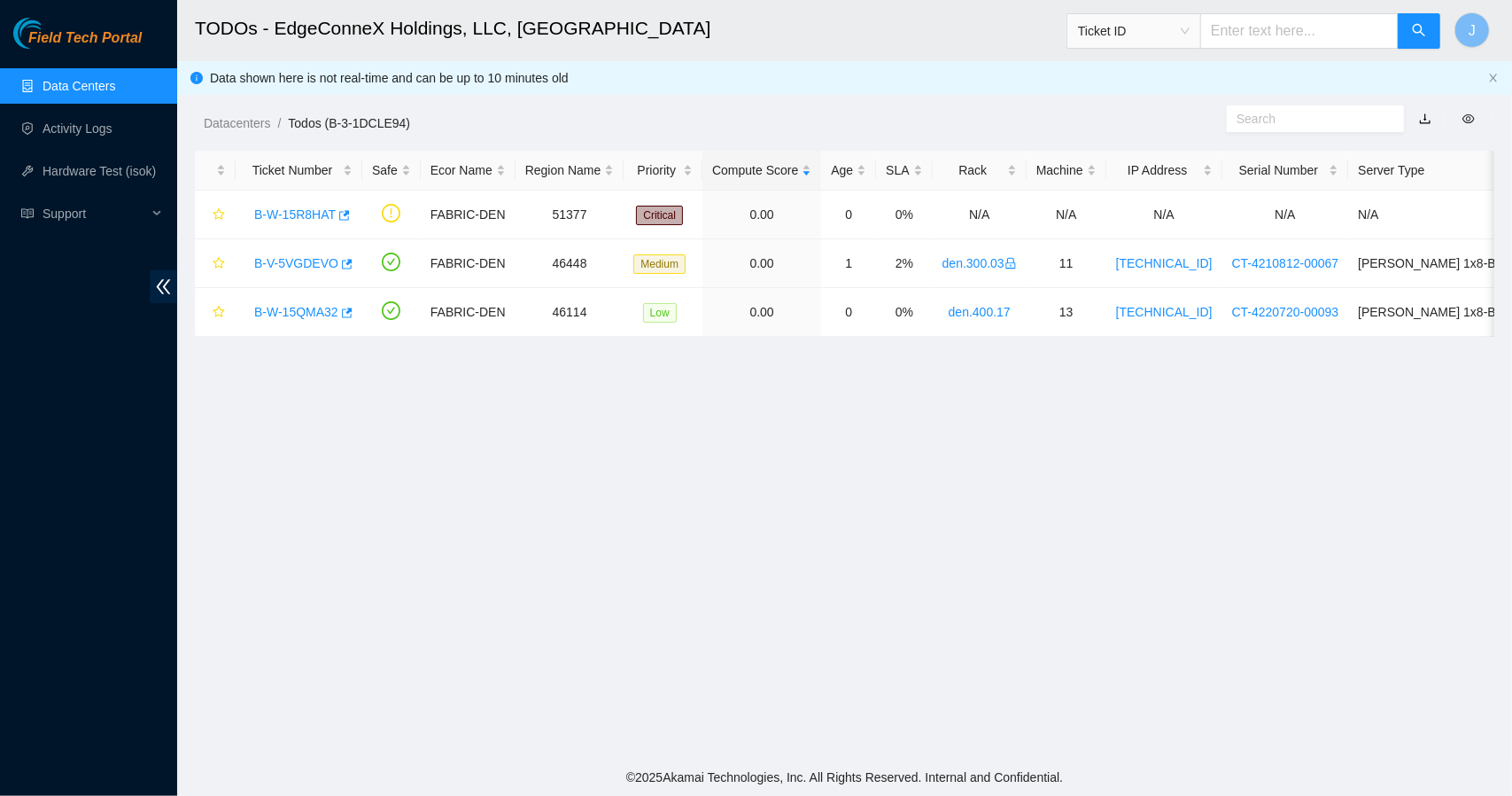
click at [1186, 113] on div at bounding box center [1345, 119] width 334 height 28
click at [1256, 35] on input "text" at bounding box center [1299, 31] width 198 height 36
paste input "23.217.106.233"
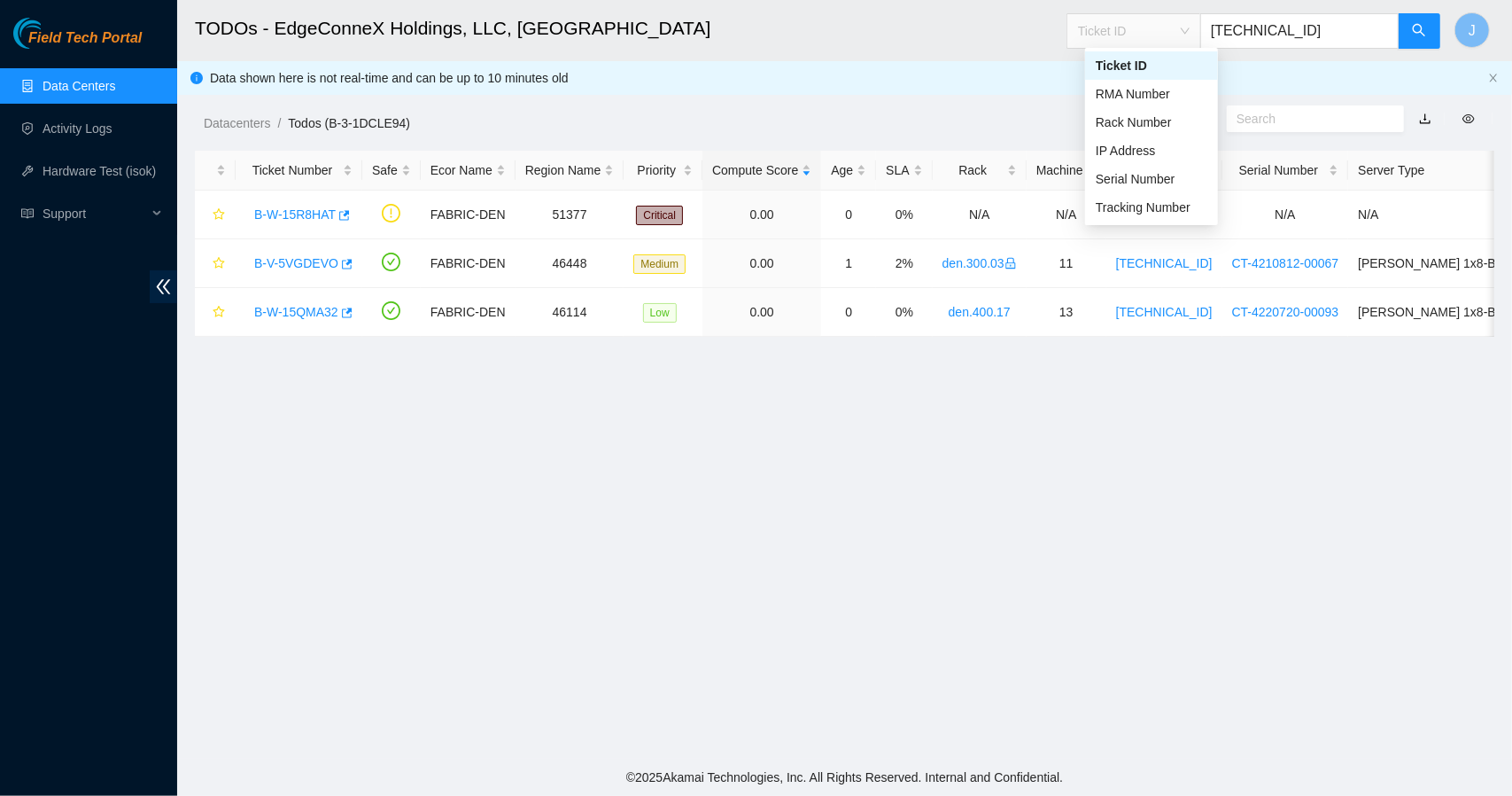
click at [1200, 30] on div "Ticket ID" at bounding box center [1134, 31] width 133 height 28
type input "23.217.106.233"
click at [1148, 150] on div "IP Address" at bounding box center [1151, 150] width 111 height 20
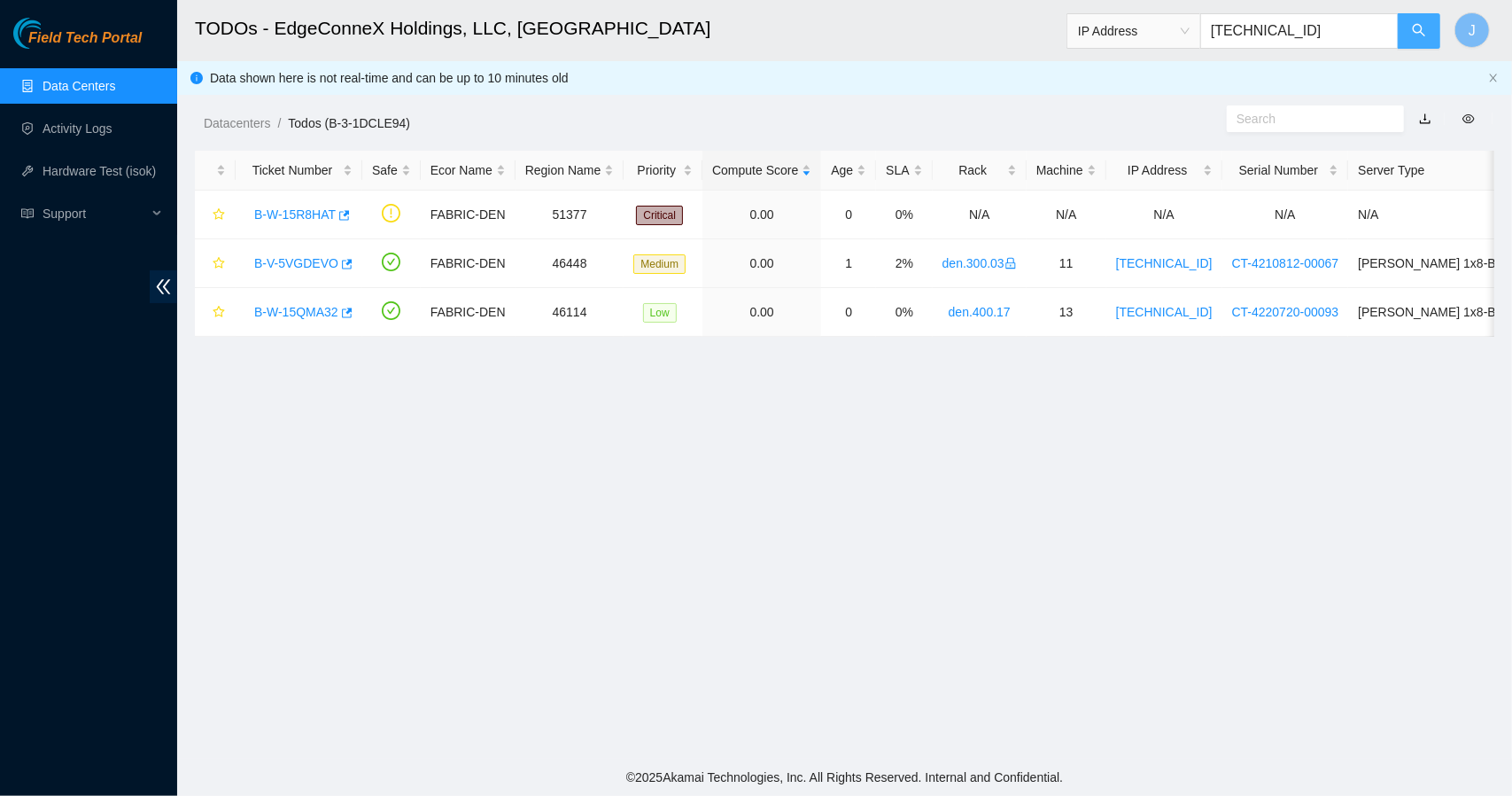
click at [1421, 31] on icon "search" at bounding box center [1418, 29] width 12 height 12
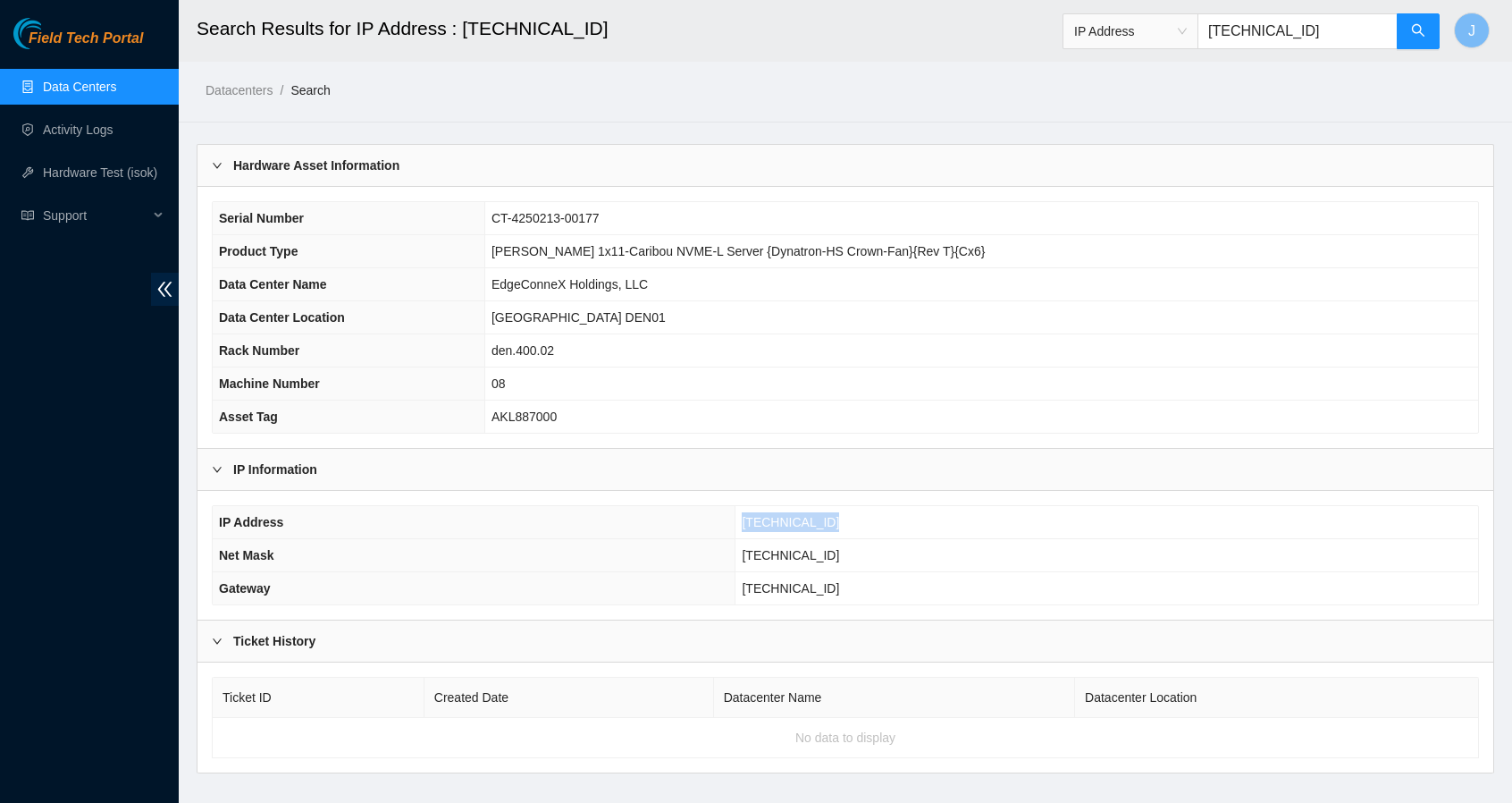
drag, startPoint x: 857, startPoint y: 521, endPoint x: 753, endPoint y: 511, distance: 104.5
click at [753, 511] on td "23.217.106.233" at bounding box center [1107, 522] width 743 height 33
copy span "23.217.106.233"
click at [116, 90] on link "Data Centers" at bounding box center [79, 87] width 73 height 14
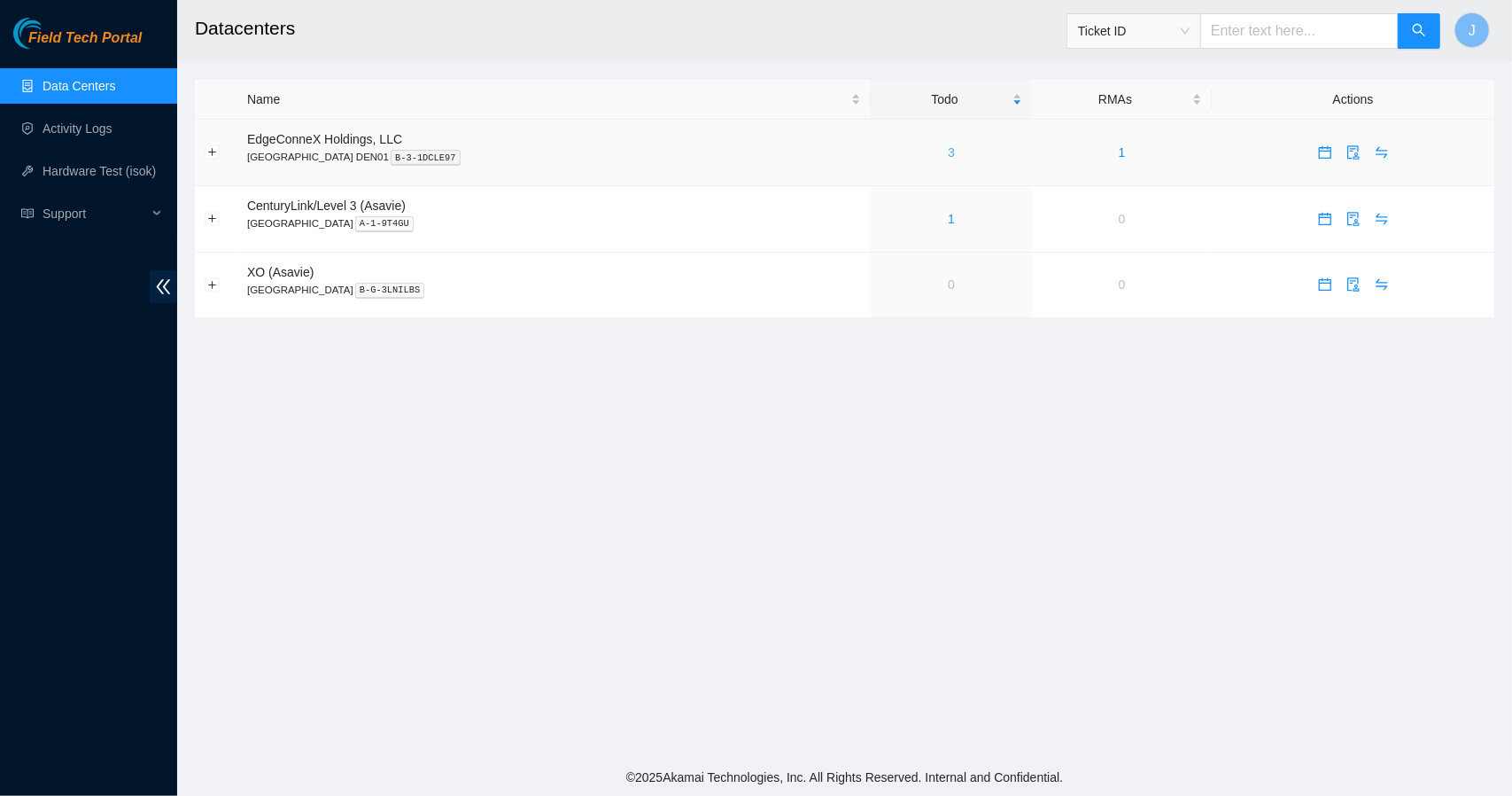
click at [948, 154] on link "3" at bounding box center [951, 152] width 8 height 14
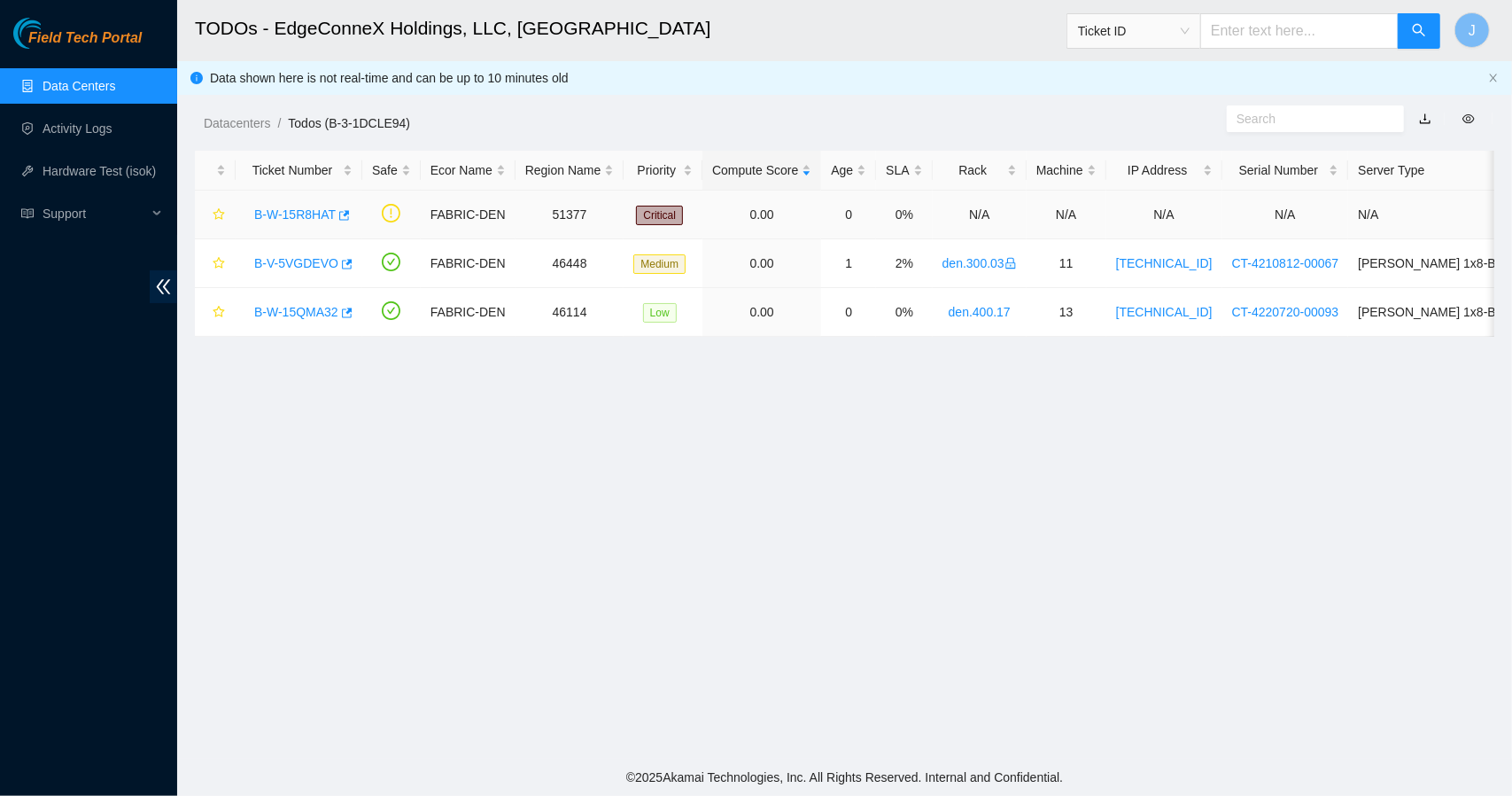
click at [311, 214] on link "B-W-15R8HAT" at bounding box center [294, 214] width 81 height 14
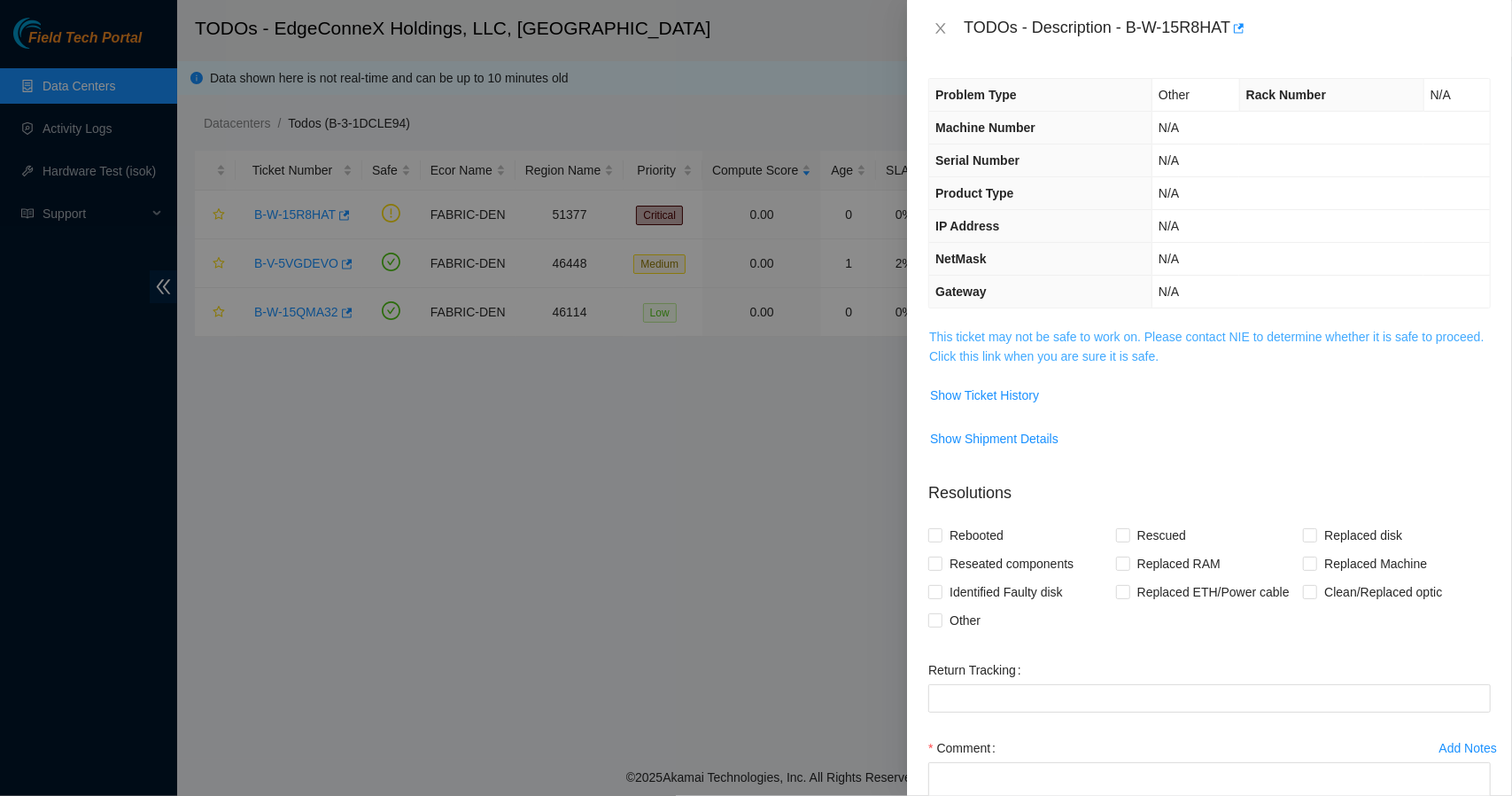
click at [1062, 353] on link "This ticket may not be safe to work on. Please contact NIE to determine whether…" at bounding box center [1205, 347] width 554 height 34
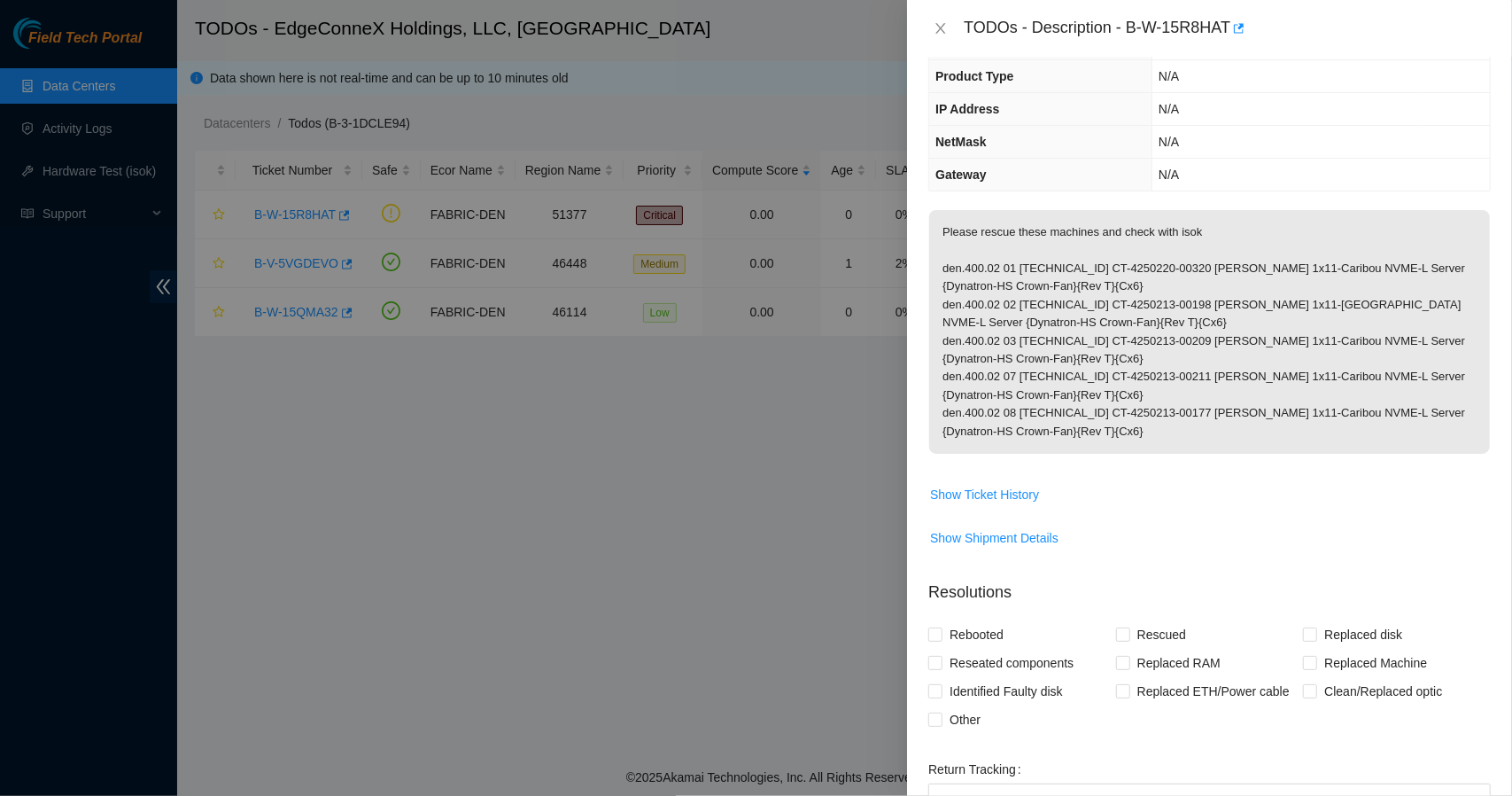
scroll to position [135, 0]
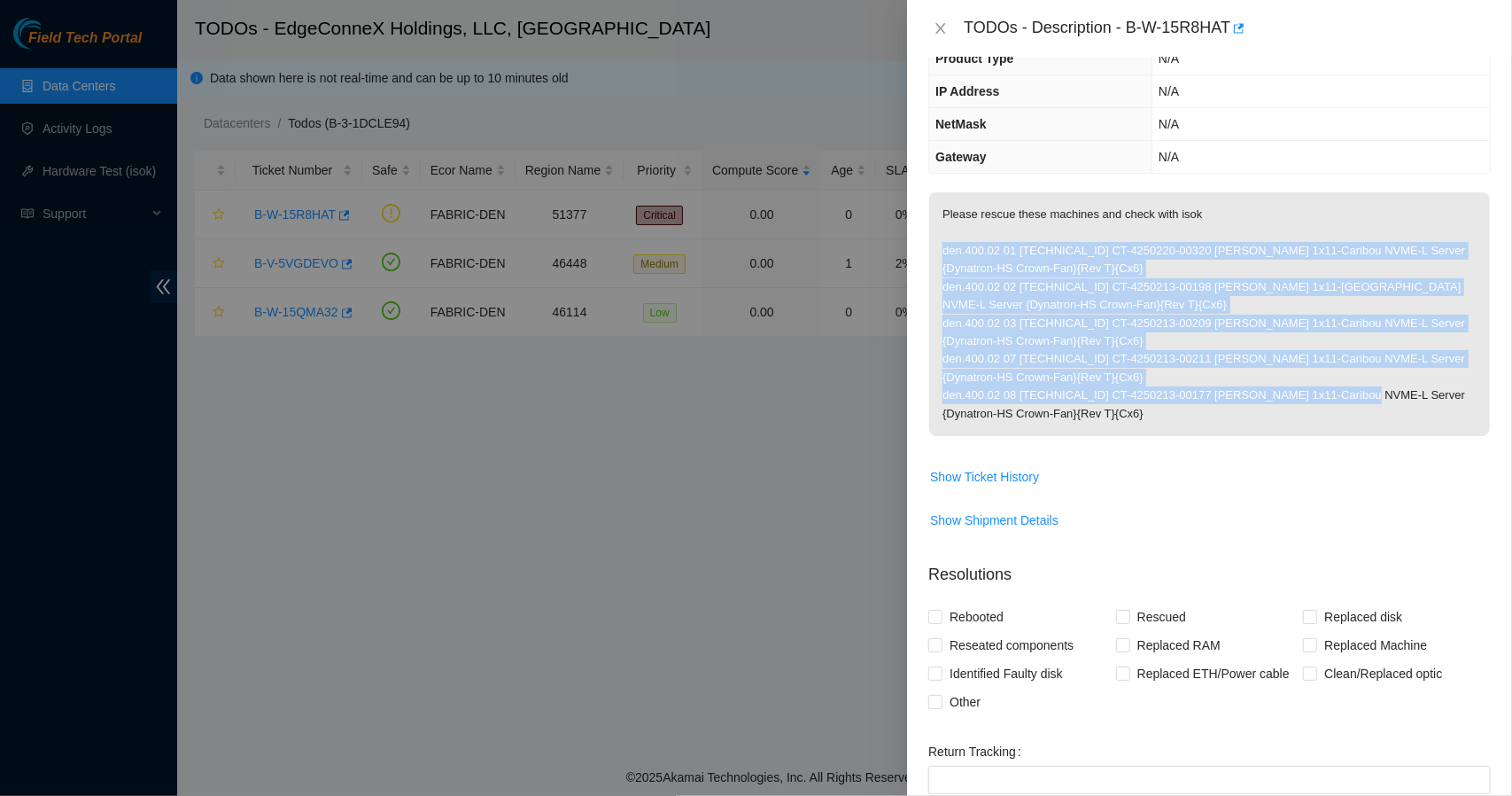
drag, startPoint x: 937, startPoint y: 247, endPoint x: 1440, endPoint y: 407, distance: 527.8
click at [1440, 407] on p "Please rescue these machines and check with isok den.400.02 01 23.217.106.226 C…" at bounding box center [1209, 314] width 561 height 244
copy p "den.400.02 01 23.217.106.226 CT-4250220-00320 Ciara 1x11-Caribou NVME-L Server …"
click at [933, 616] on input "Rebooted" at bounding box center [933, 615] width 12 height 12
checkbox input "true"
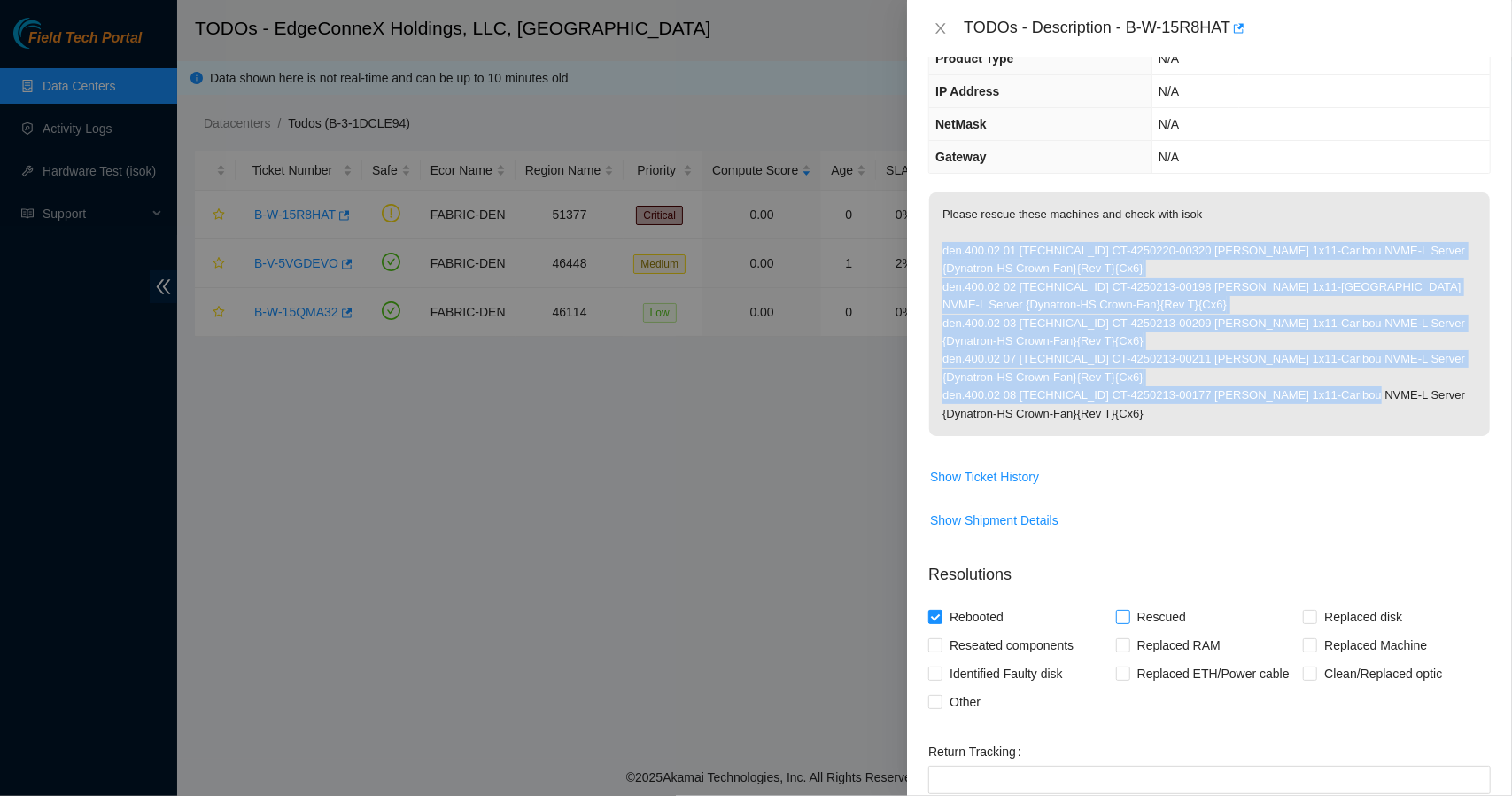
click at [1116, 614] on input "Rescued" at bounding box center [1121, 615] width 12 height 12
checkbox input "false"
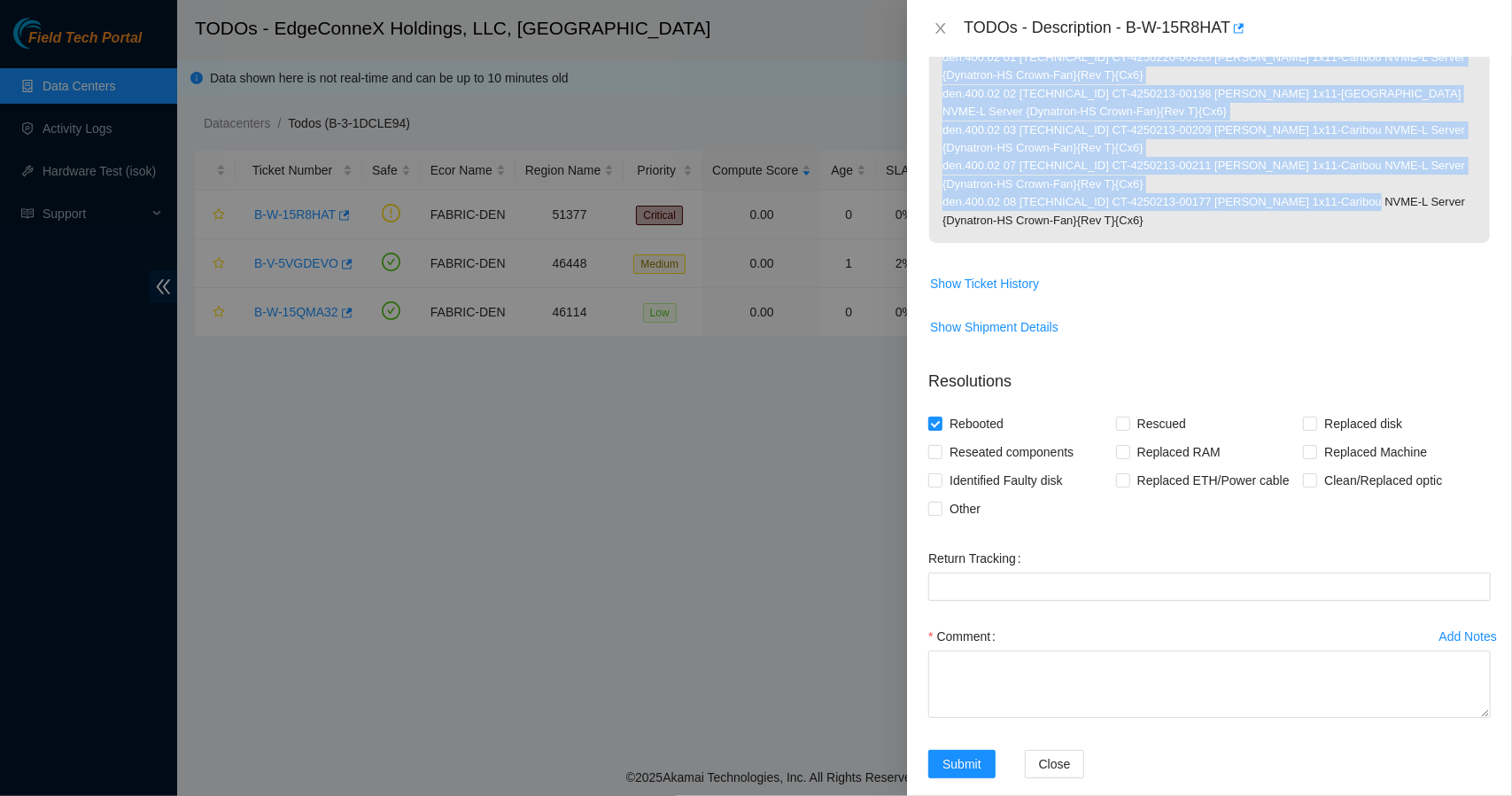
scroll to position [350, 0]
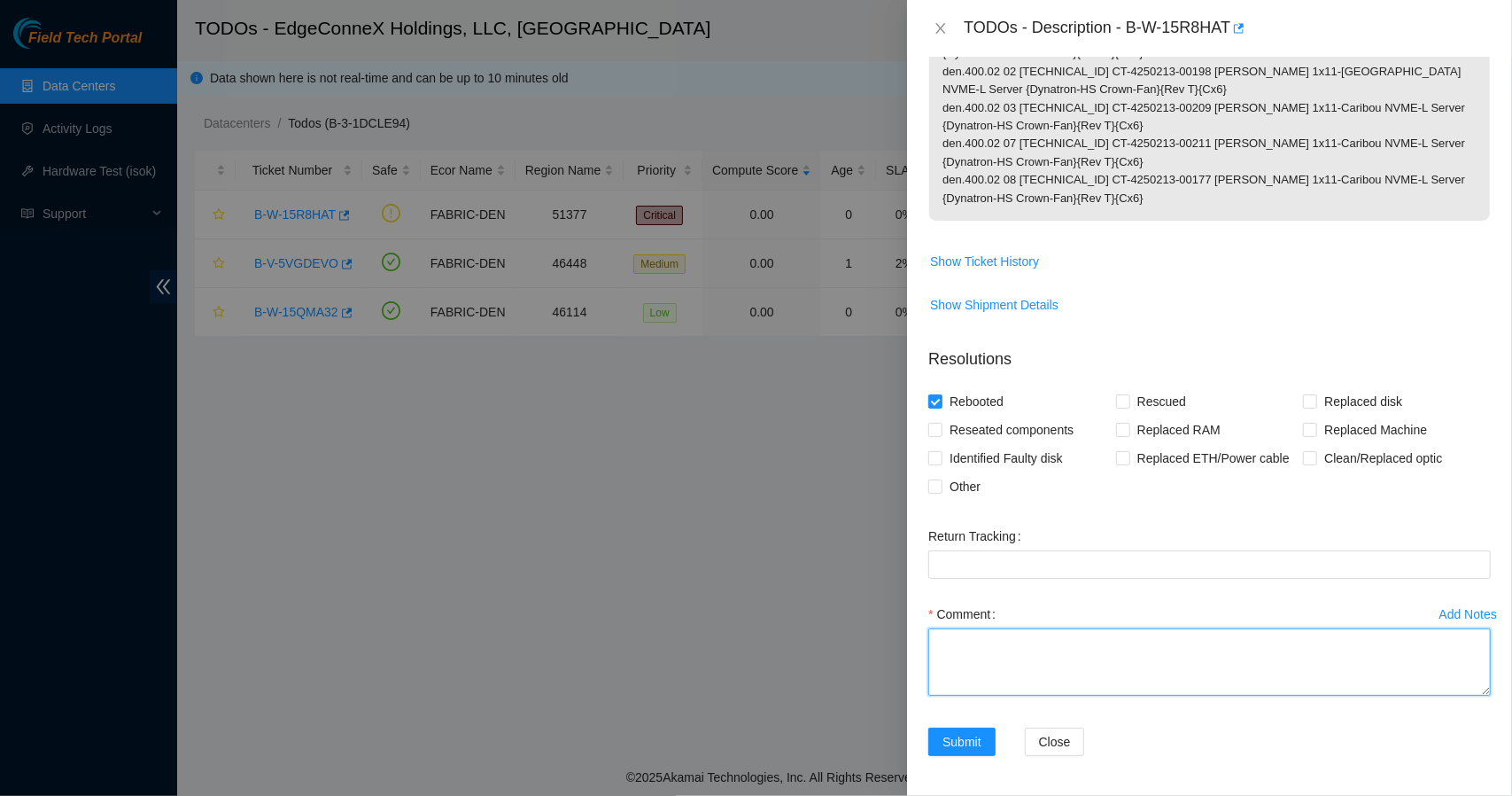
click at [981, 637] on textarea "Comment" at bounding box center [1209, 661] width 563 height 67
paste textarea "den.400.02 01 23.217.106.226 CT-4250220-00320 Ciara 1x11-Caribou NVME-L Server …"
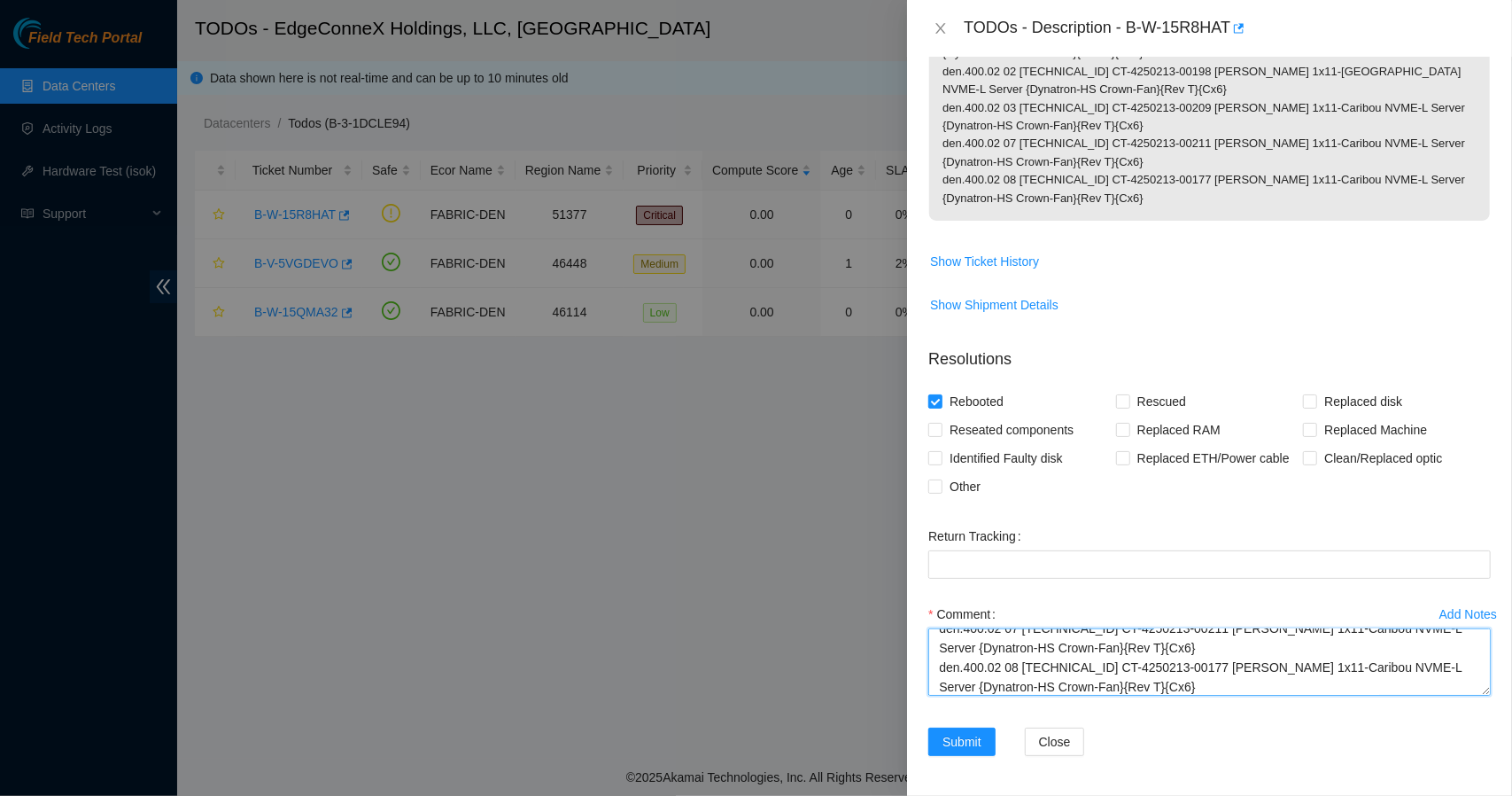
type textarea "Rescued. Rebooted. den.400.02 01 23.217.106.226 CT-4250220-00320 Ciara 1x11-Car…"
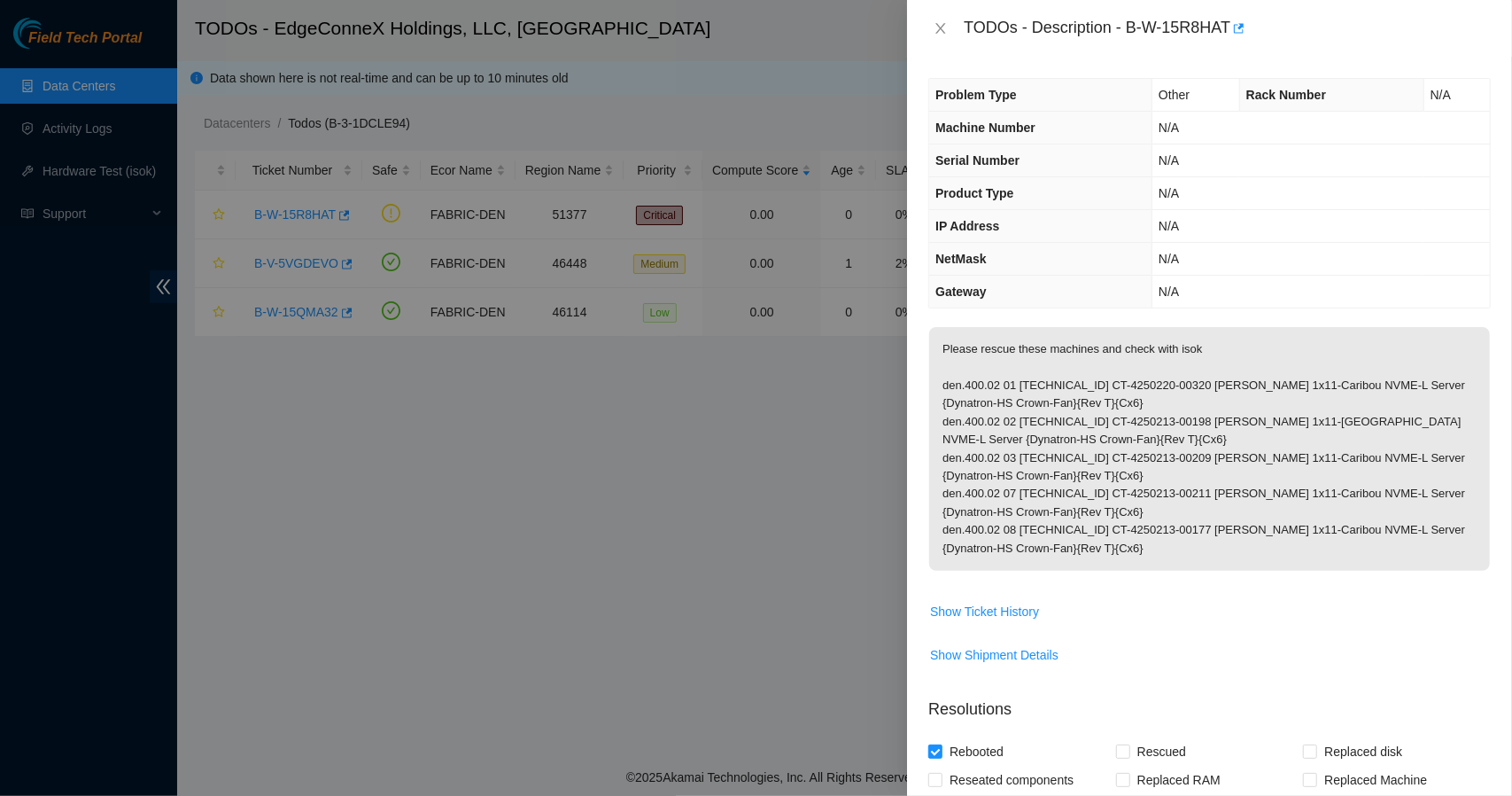
scroll to position [350, 0]
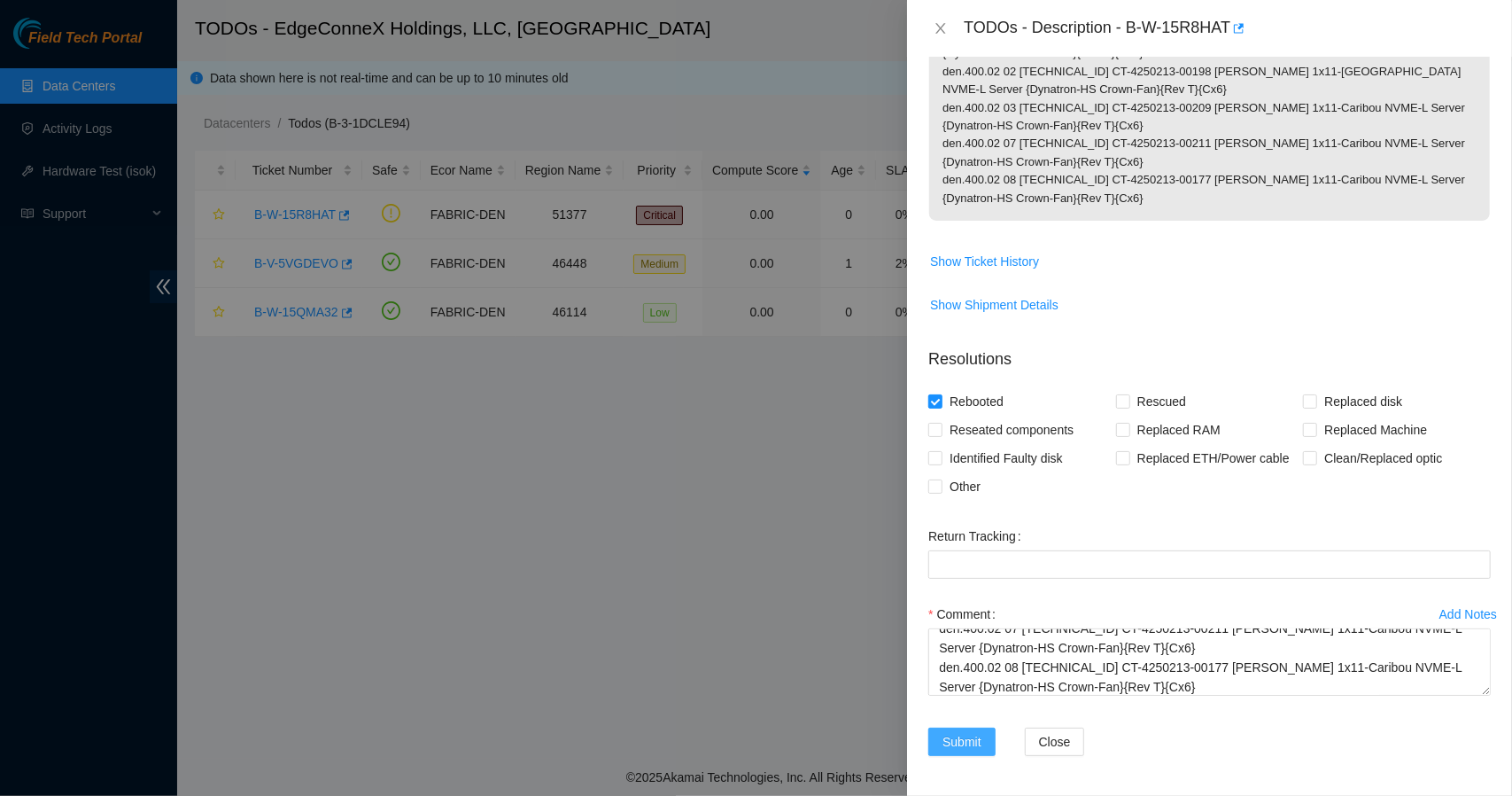
click at [963, 739] on span "Submit" at bounding box center [961, 741] width 39 height 20
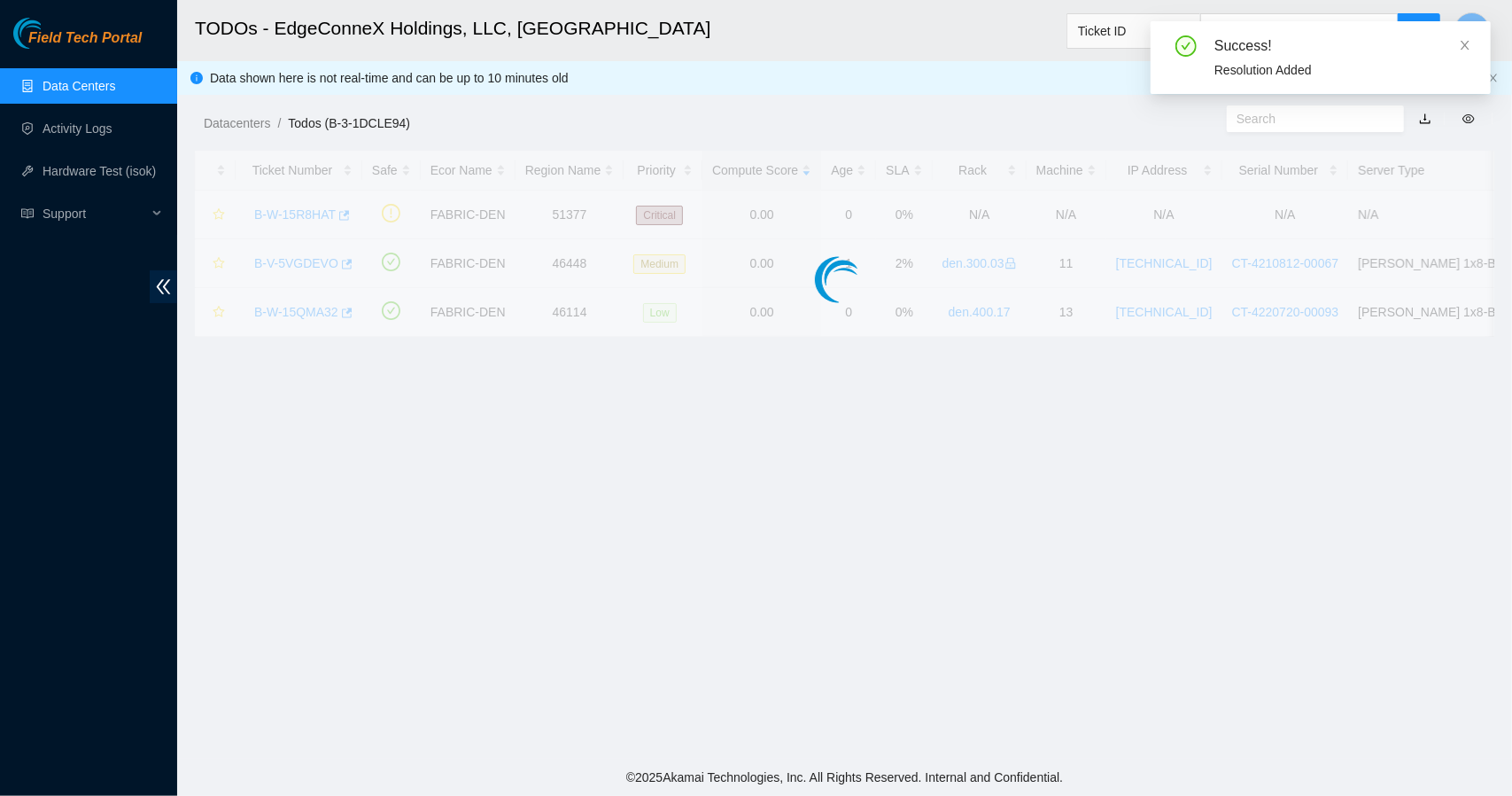
scroll to position [192, 0]
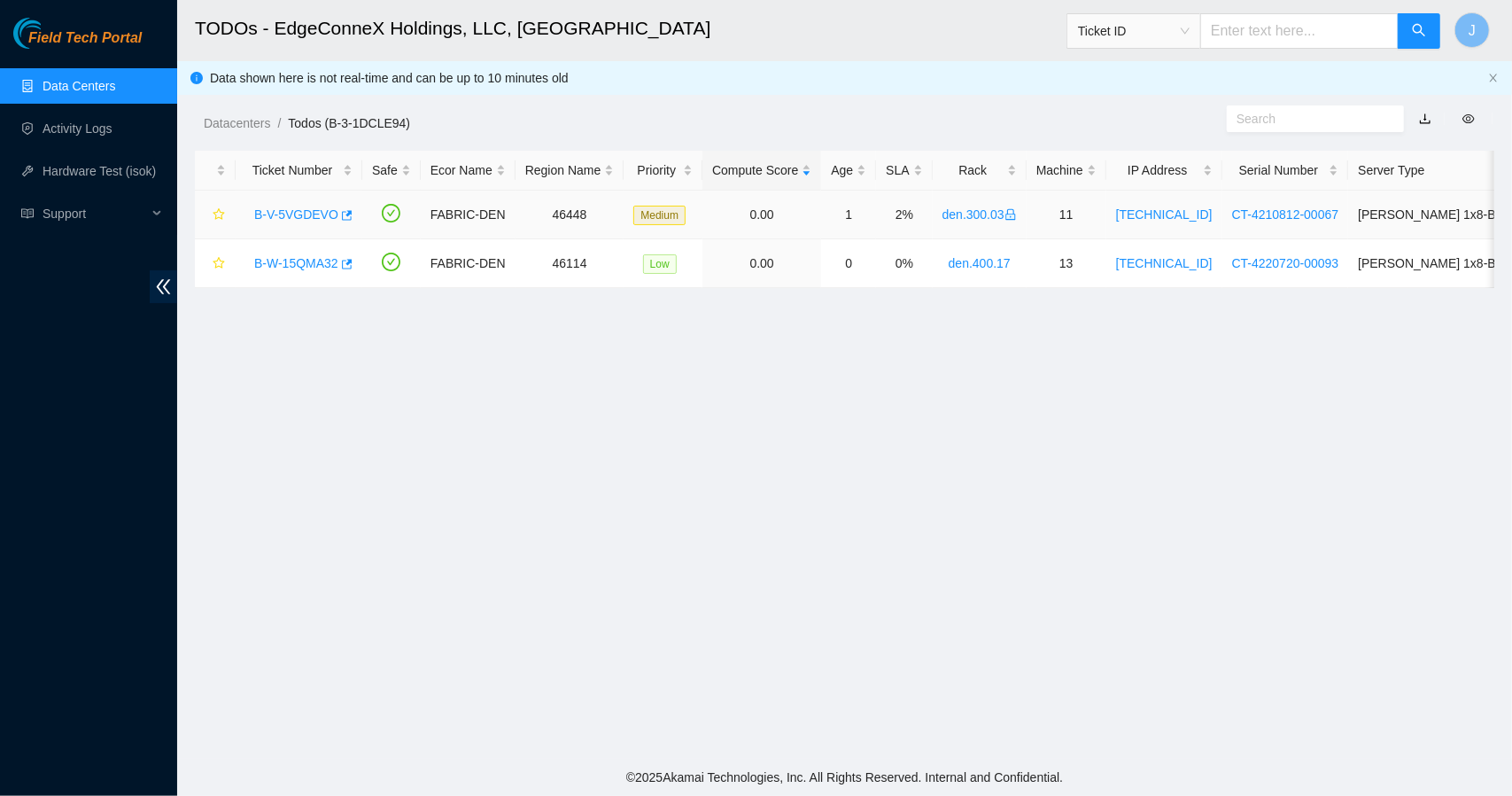
click at [290, 217] on link "B-V-5VGDEVO" at bounding box center [295, 214] width 84 height 14
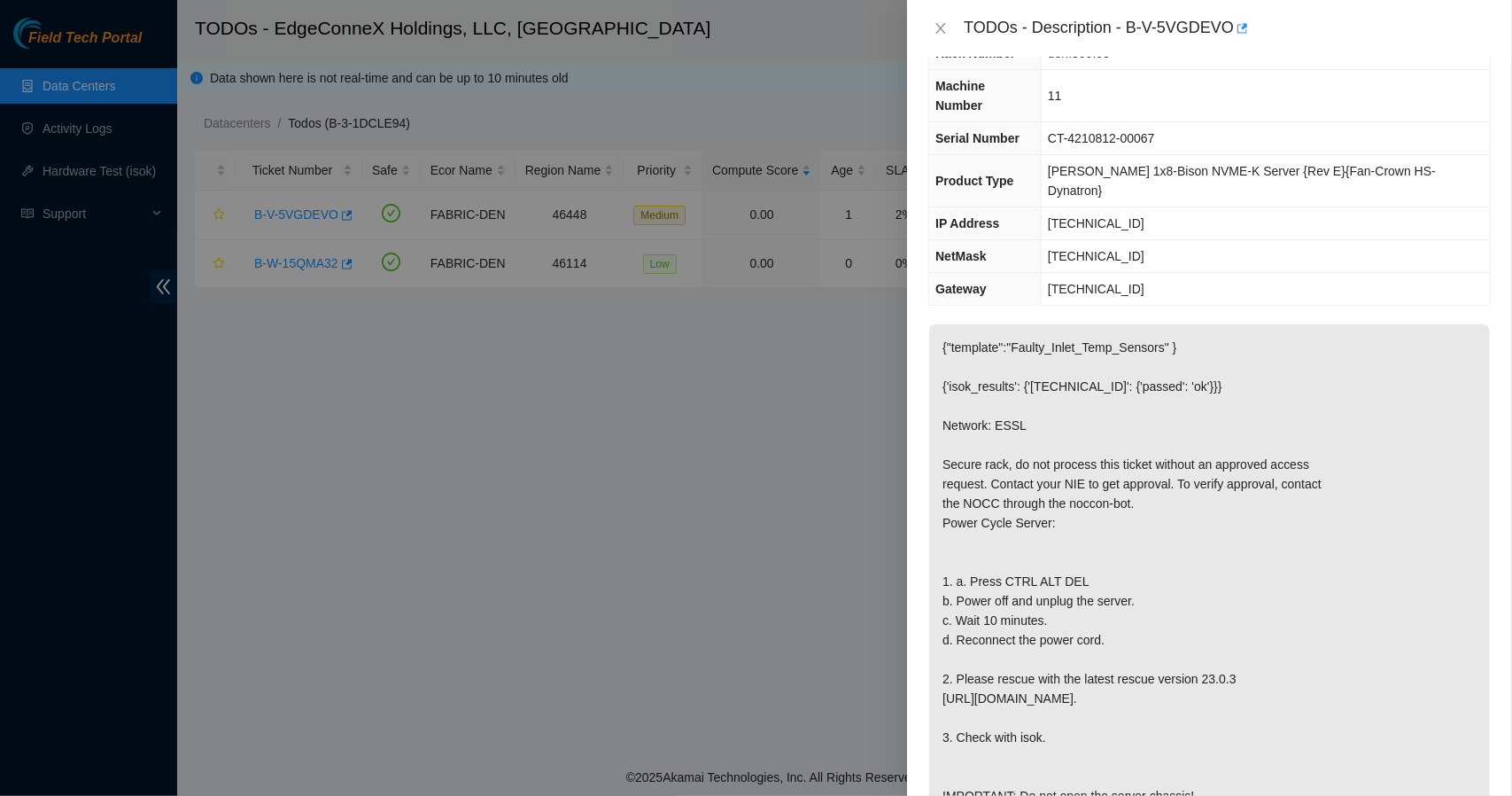
scroll to position [0, 0]
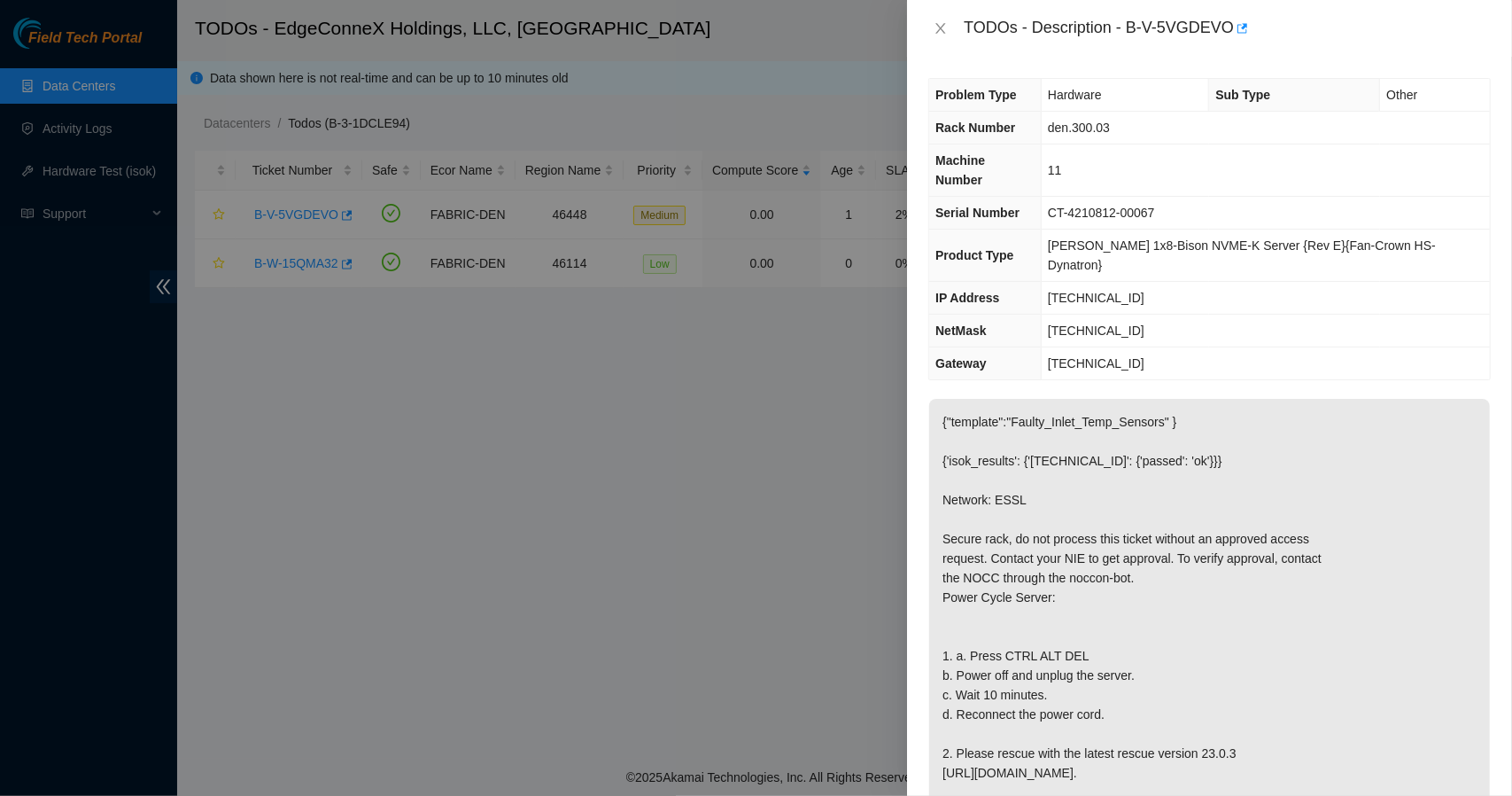
click at [1178, 196] on td "CT-4210812-00067" at bounding box center [1265, 212] width 448 height 33
drag, startPoint x: 1176, startPoint y: 193, endPoint x: 1068, endPoint y: 191, distance: 108.0
click at [1068, 196] on td "CT-4210812-00067" at bounding box center [1265, 212] width 448 height 33
copy span "CT-4210812-00067"
drag, startPoint x: 1229, startPoint y: 25, endPoint x: 1126, endPoint y: 24, distance: 103.0
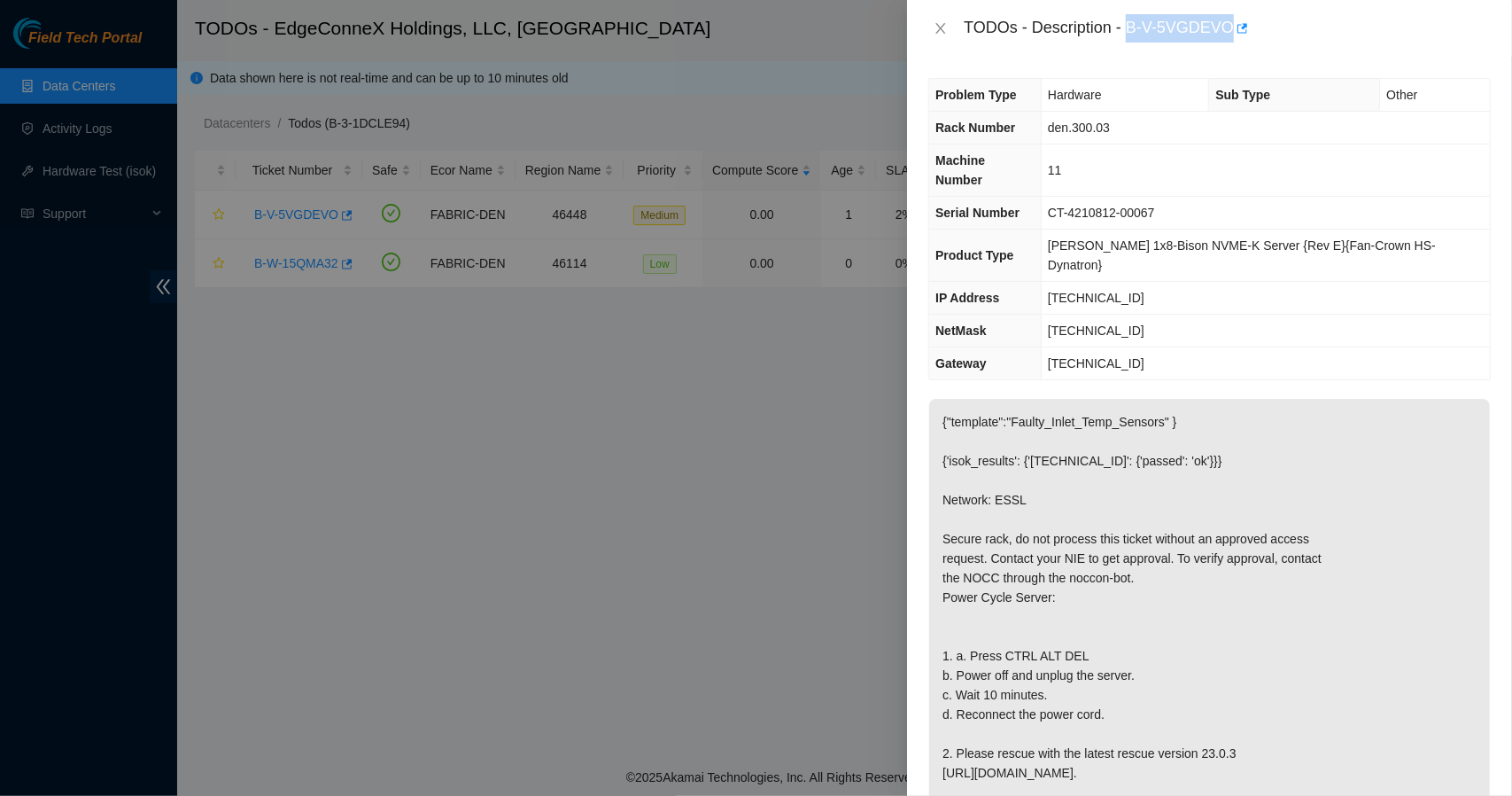
click at [1126, 24] on div "TODOs - Description - B-V-5VGDEVO" at bounding box center [1227, 28] width 527 height 28
